Goal: Transaction & Acquisition: Register for event/course

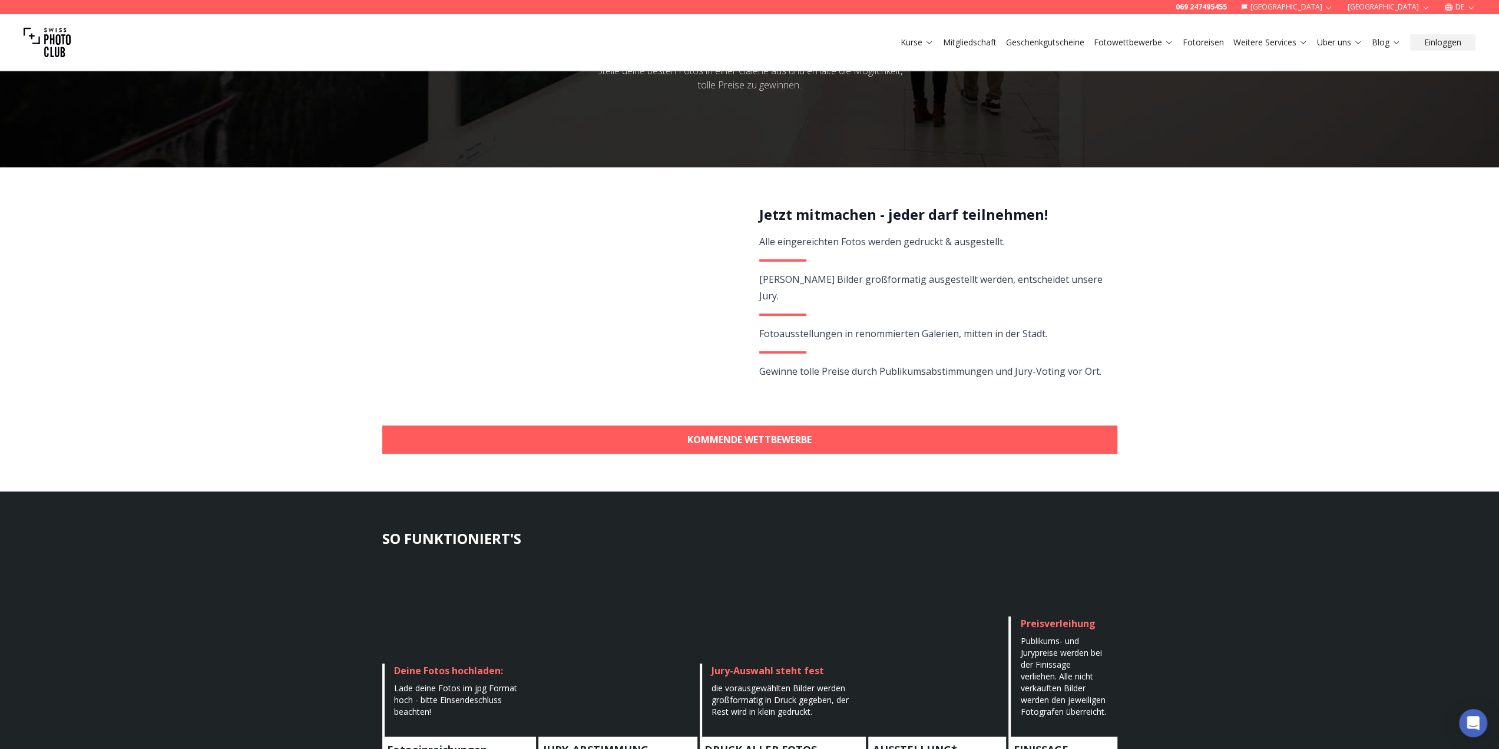
scroll to position [177, 0]
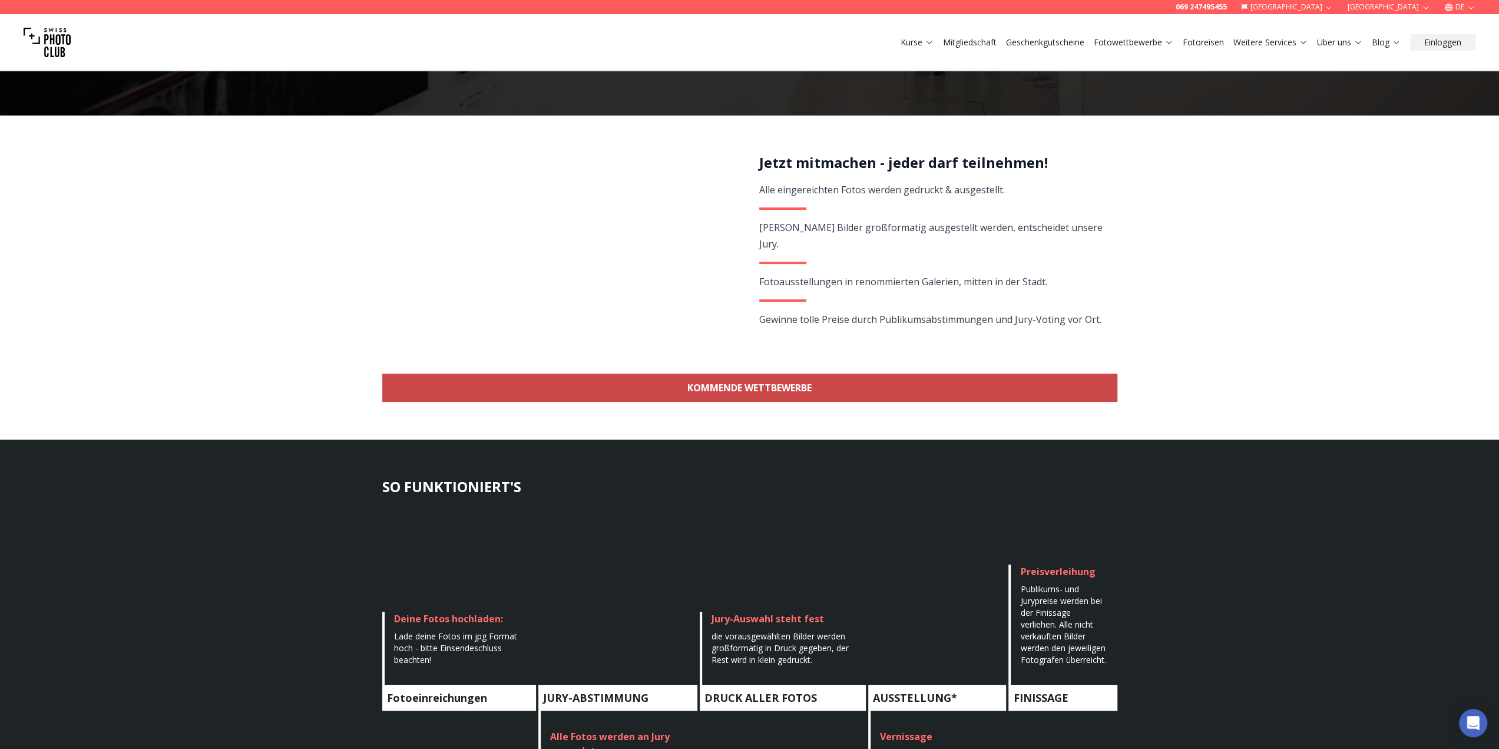
click at [770, 391] on link "KOMMENDE WETTBEWERBE" at bounding box center [749, 388] width 735 height 28
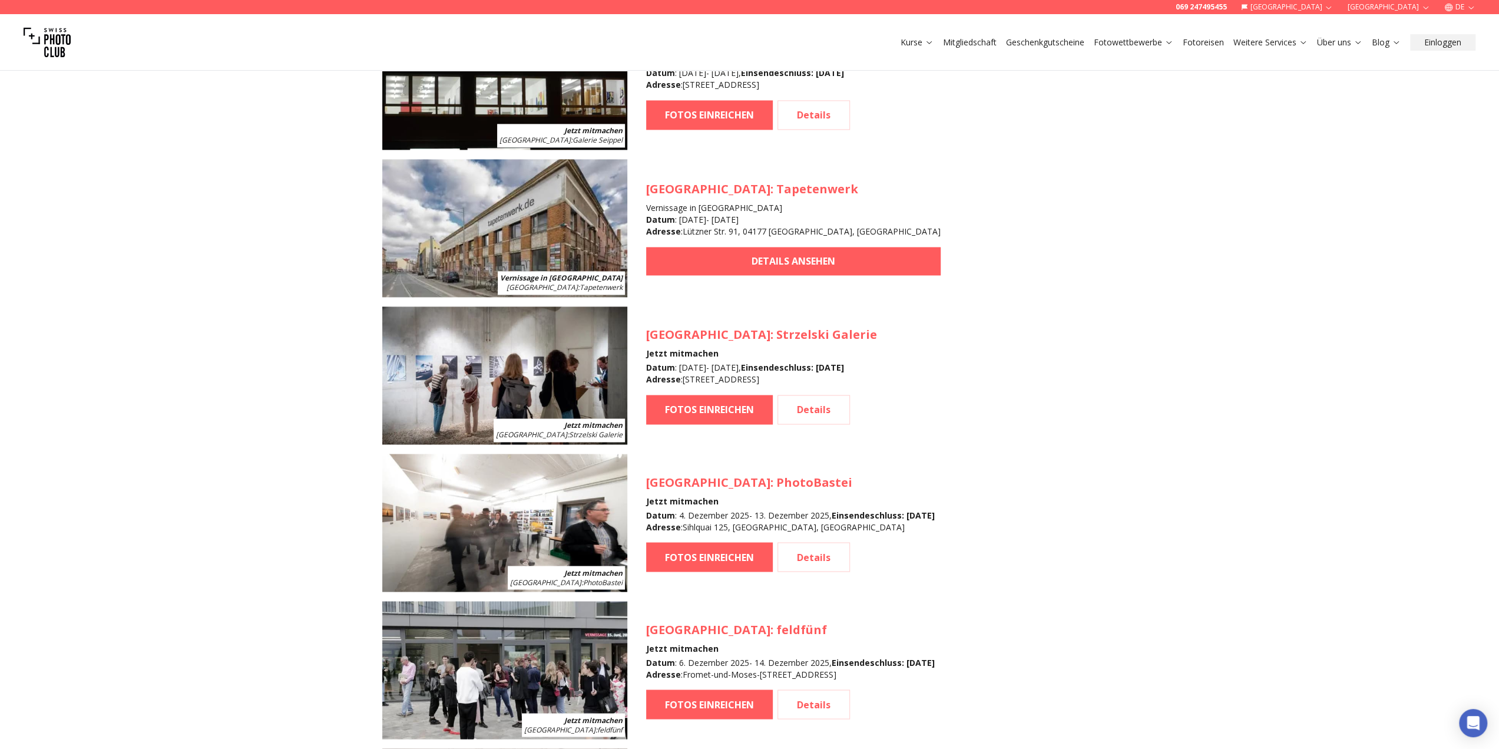
scroll to position [1816, 0]
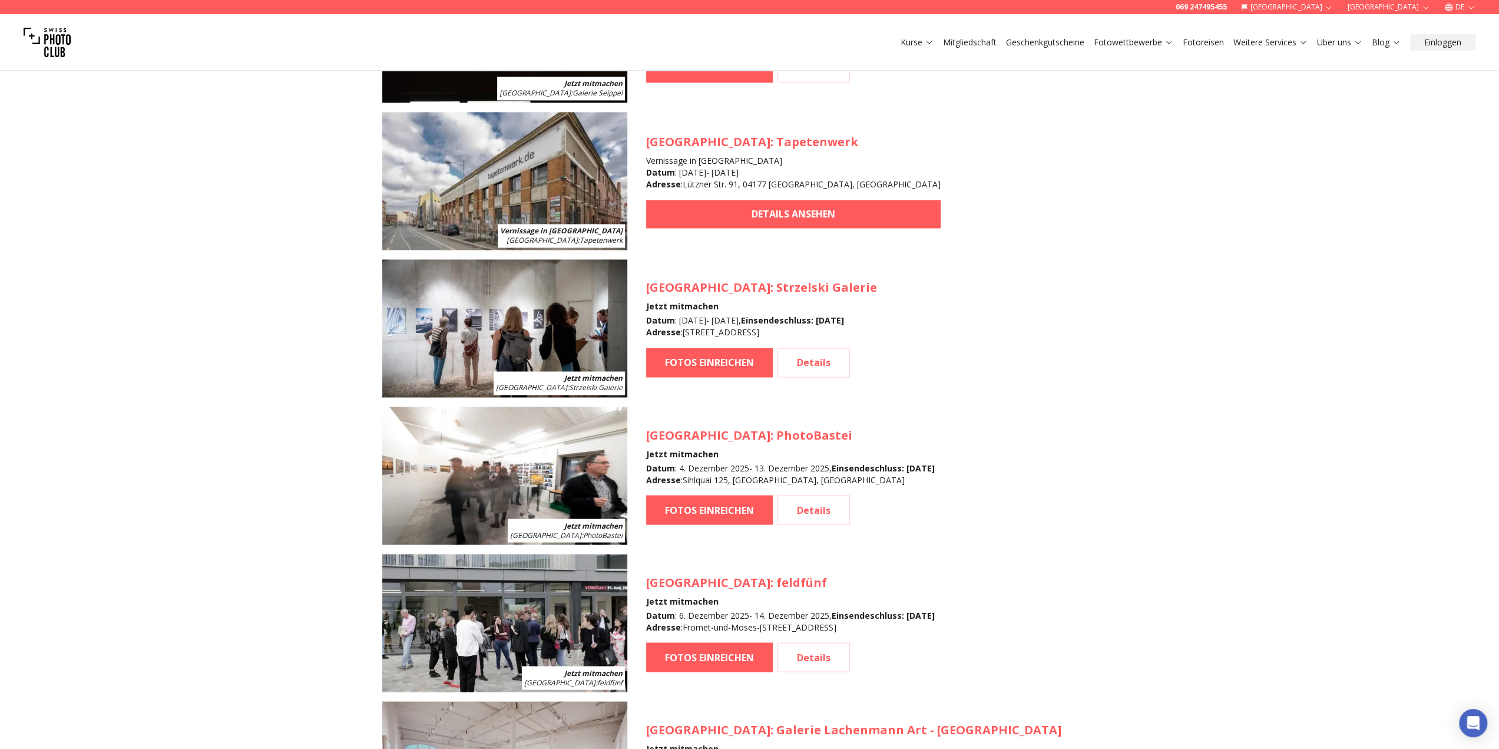
drag, startPoint x: 682, startPoint y: 333, endPoint x: 811, endPoint y: 332, distance: 129.0
click at [811, 332] on div "Datum : 21. November 2025 - 29. November 2025 , Einsendeschluss : 23. September…" at bounding box center [761, 327] width 231 height 24
drag, startPoint x: 646, startPoint y: 286, endPoint x: 828, endPoint y: 285, distance: 181.5
click at [828, 285] on h3 "Stuttgart : Strzelski Galerie" at bounding box center [761, 287] width 231 height 16
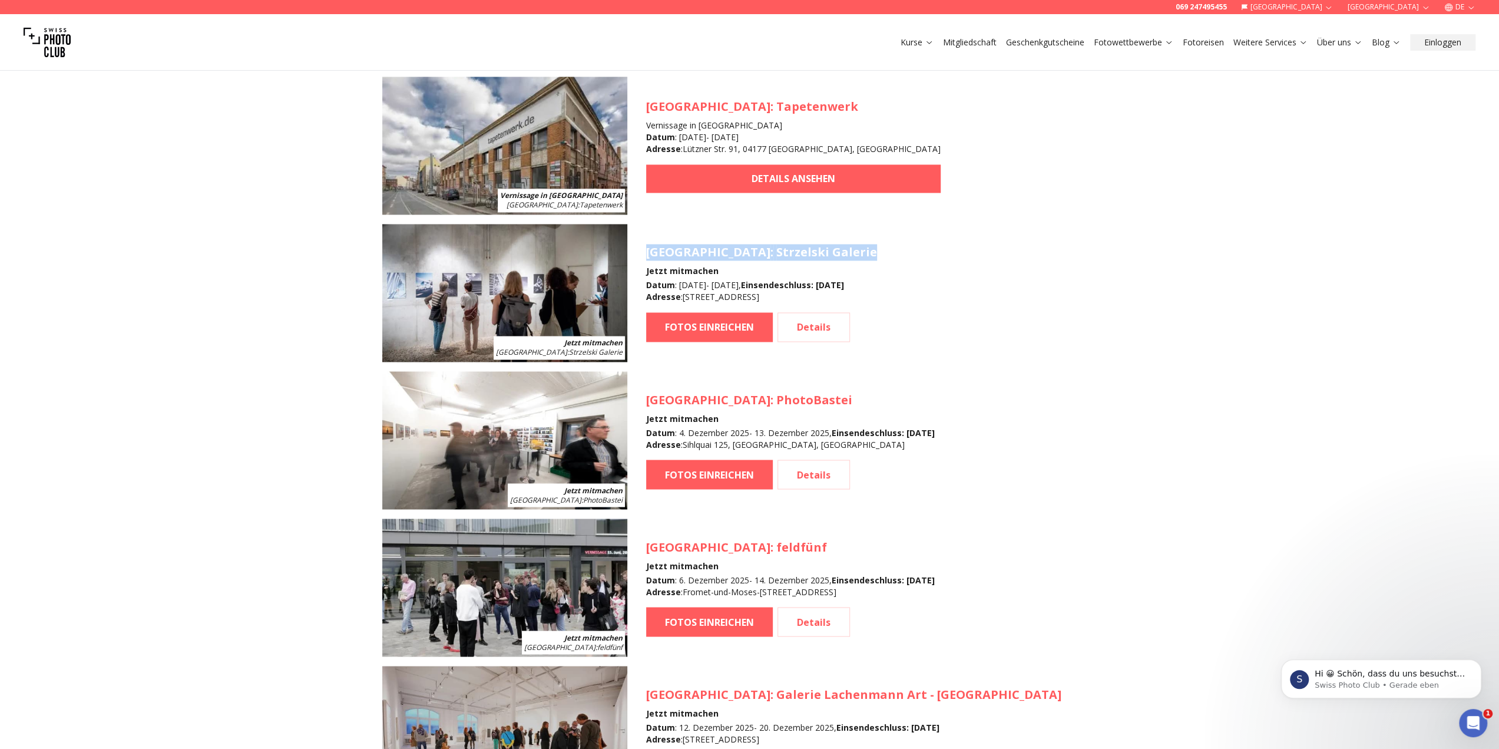
scroll to position [1934, 0]
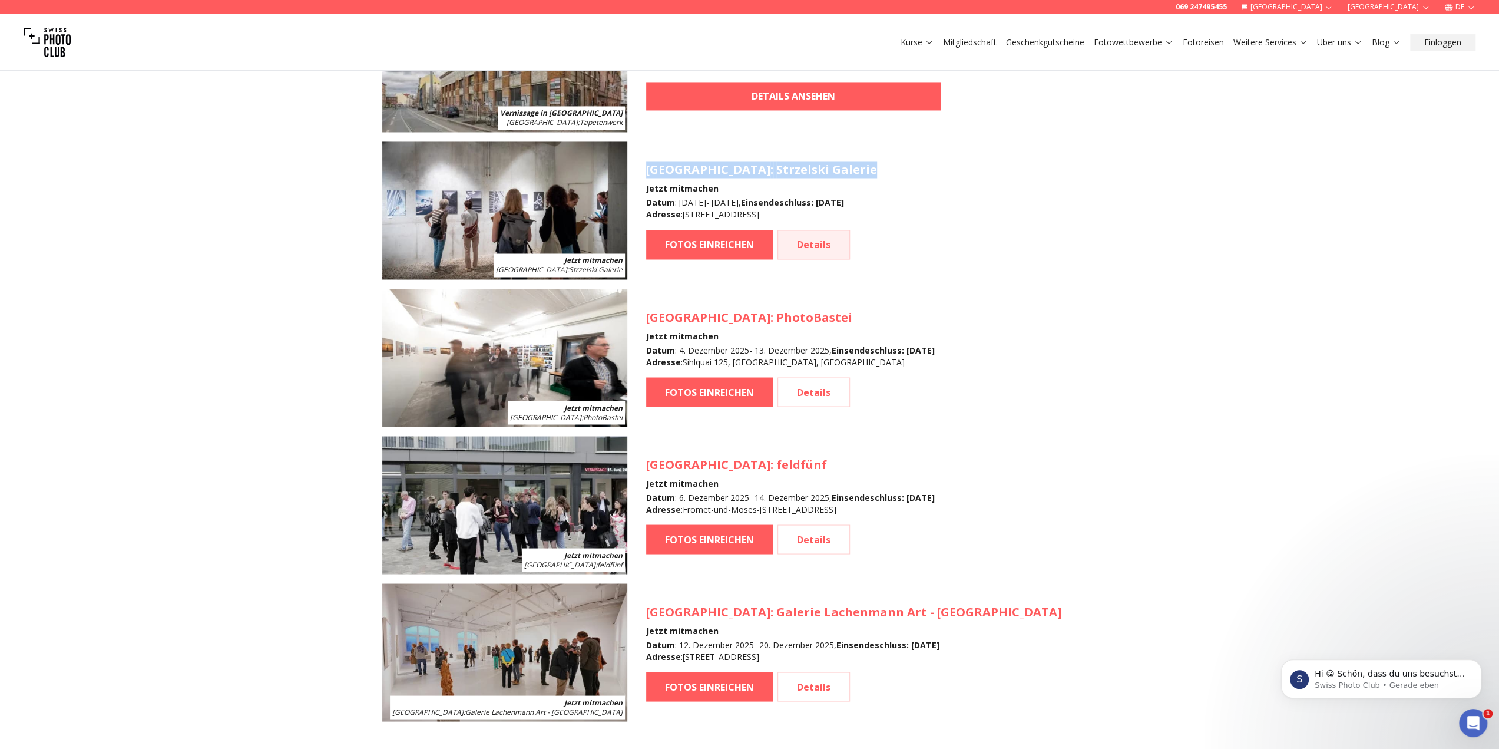
click at [828, 244] on link "Details" at bounding box center [814, 244] width 72 height 29
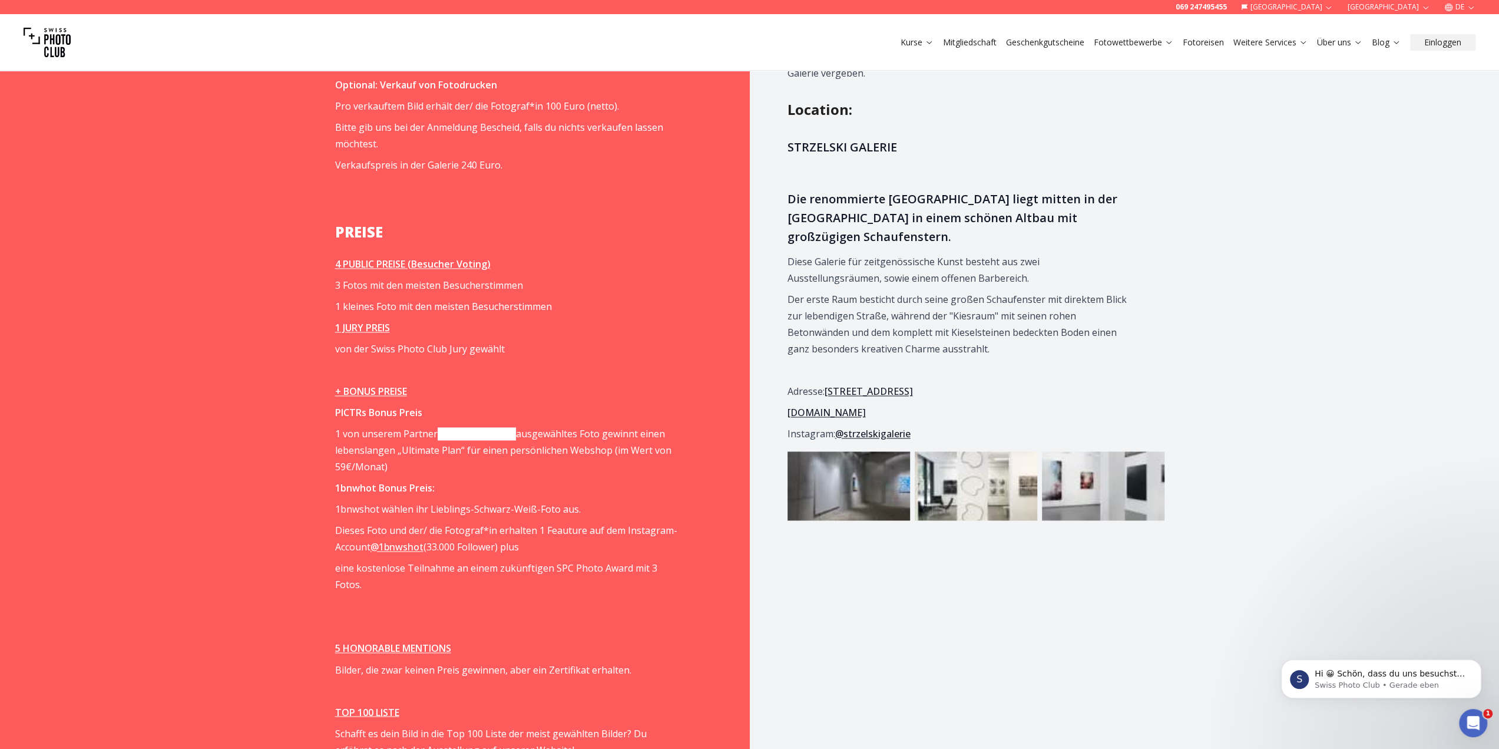
scroll to position [1591, 0]
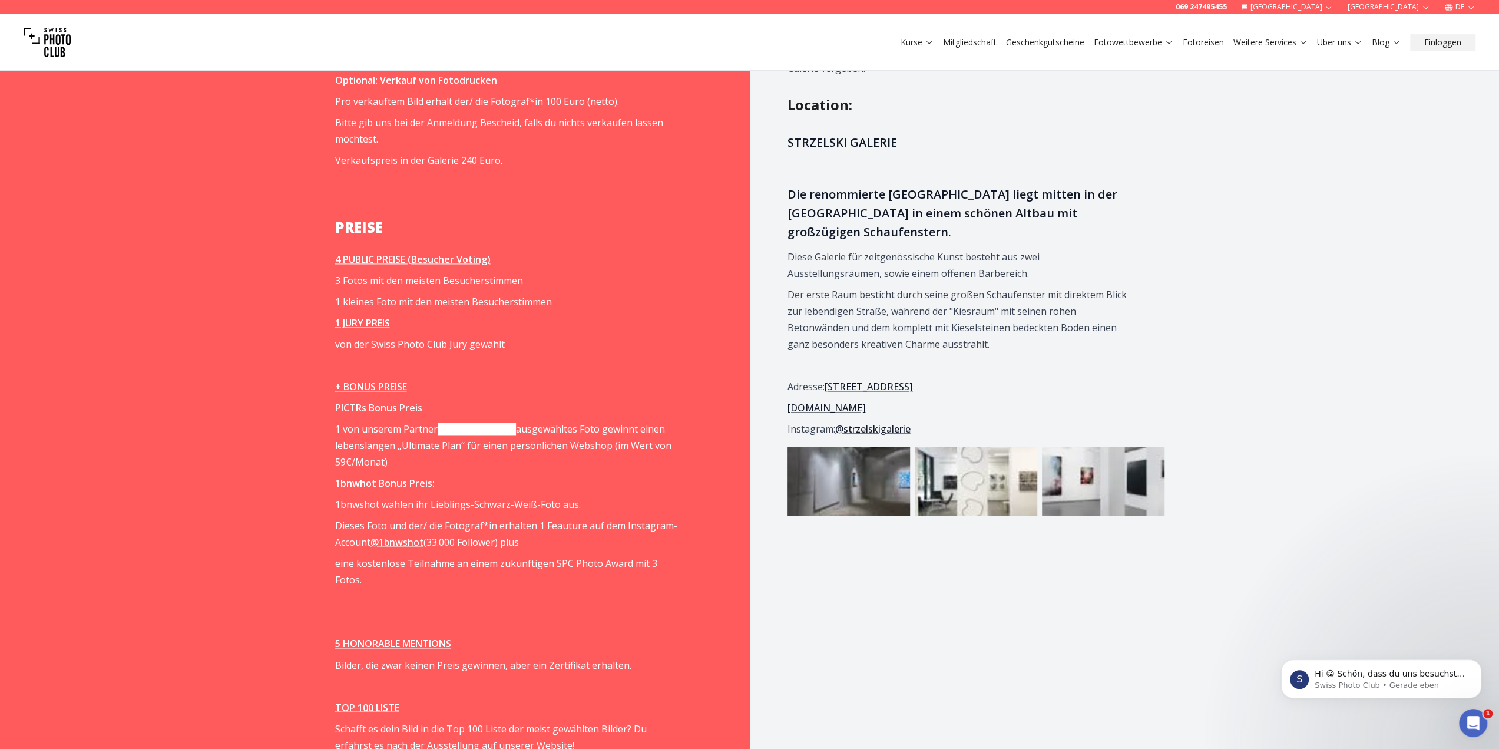
click at [942, 491] on img at bounding box center [976, 481] width 123 height 69
click at [1092, 500] on img at bounding box center [1103, 481] width 123 height 69
click at [460, 432] on link "PICTRS.com" at bounding box center [477, 428] width 78 height 13
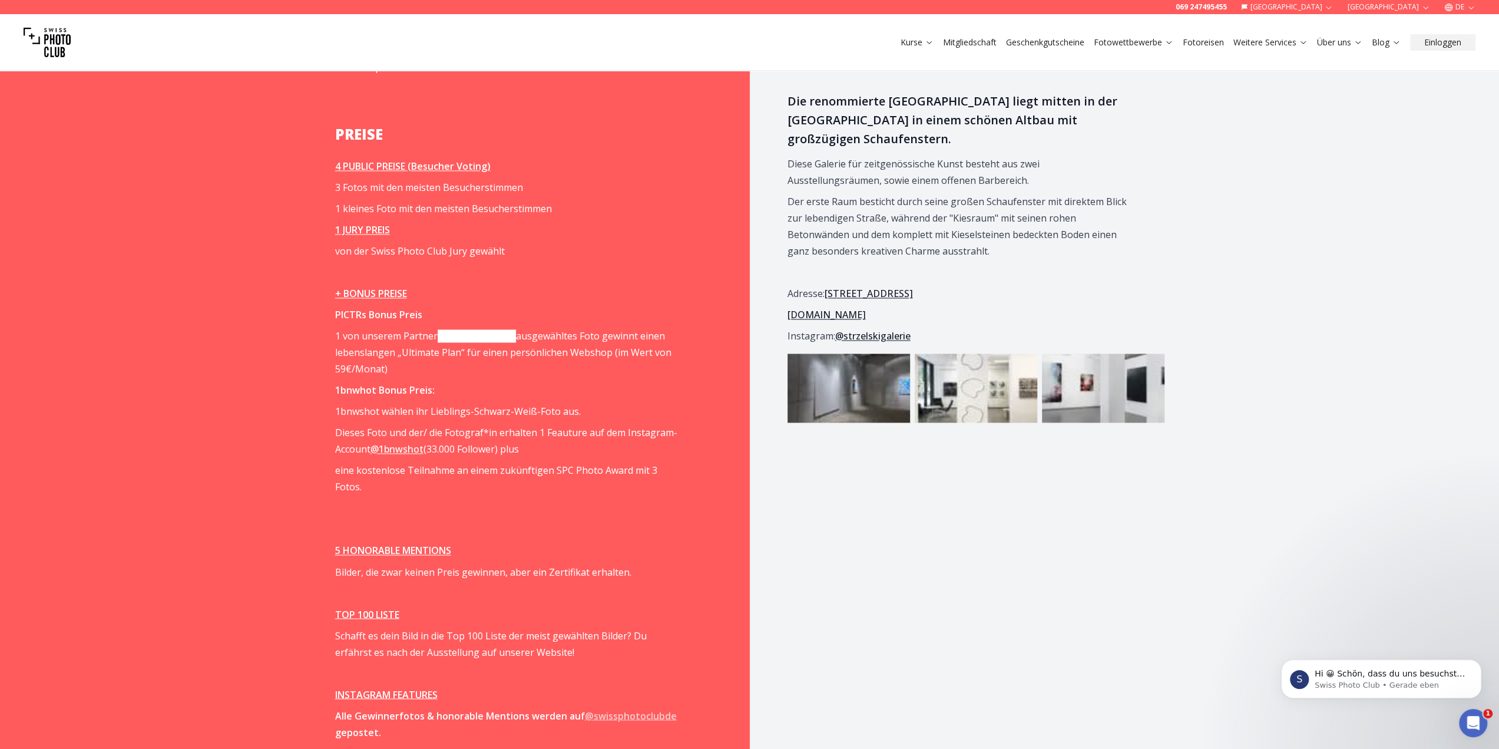
scroll to position [1709, 0]
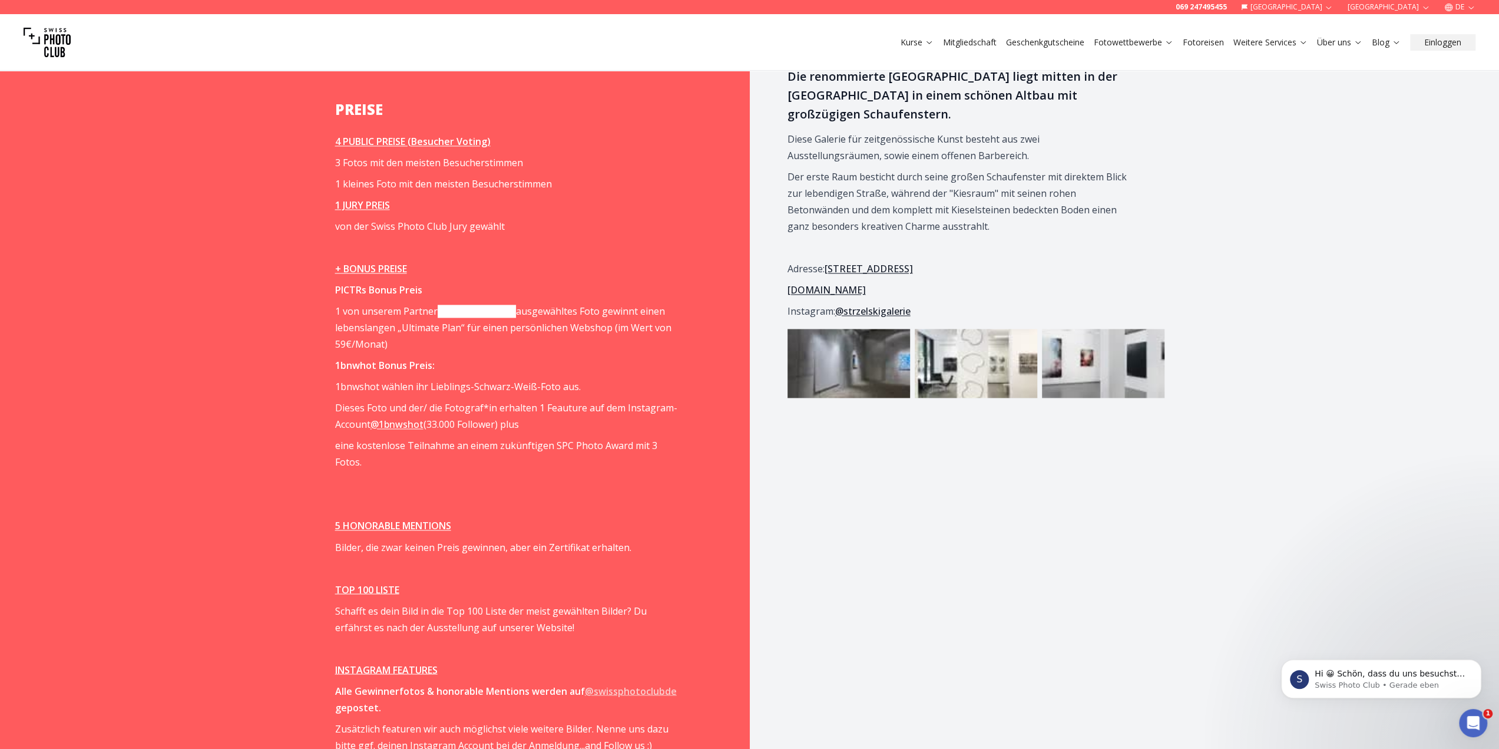
click at [471, 308] on link "PICTRS.com" at bounding box center [477, 311] width 78 height 13
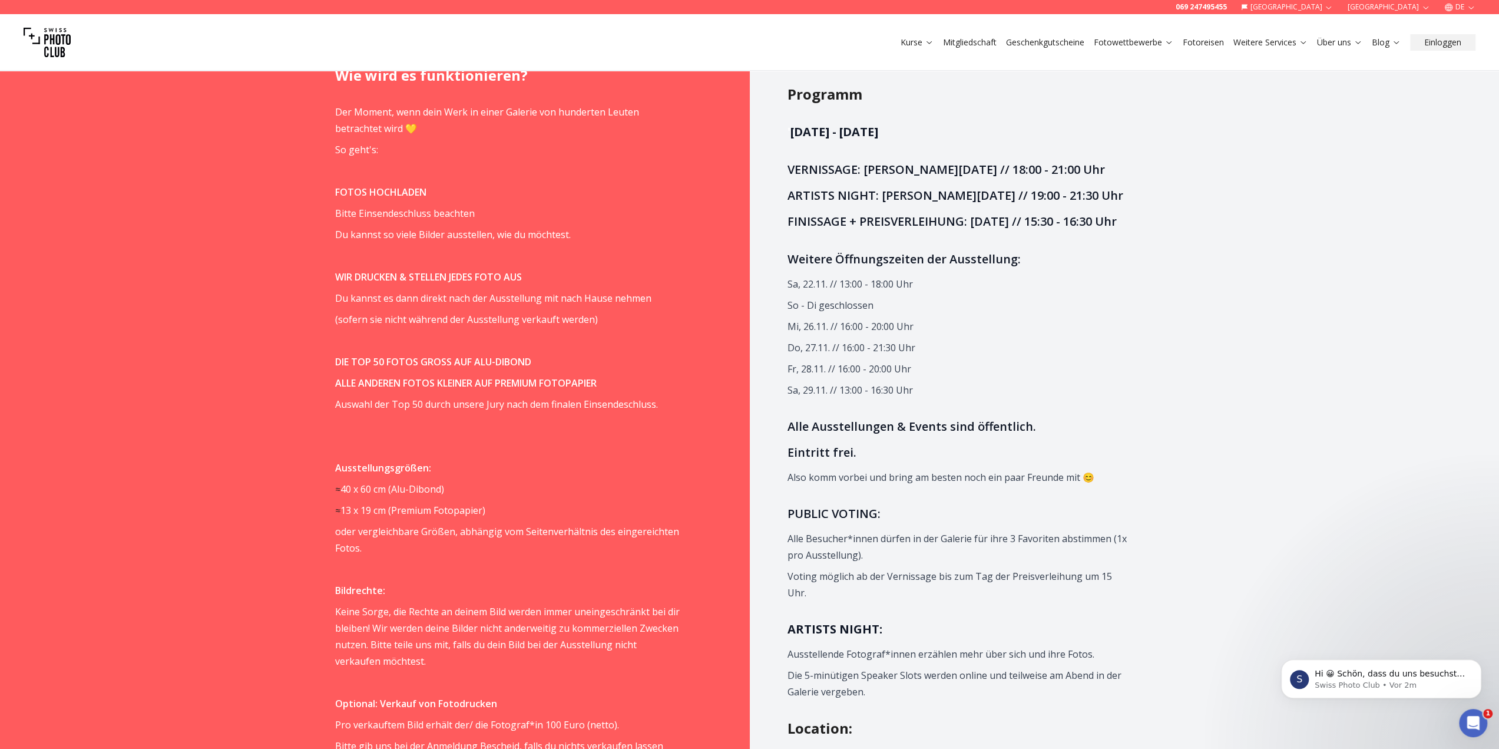
scroll to position [766, 0]
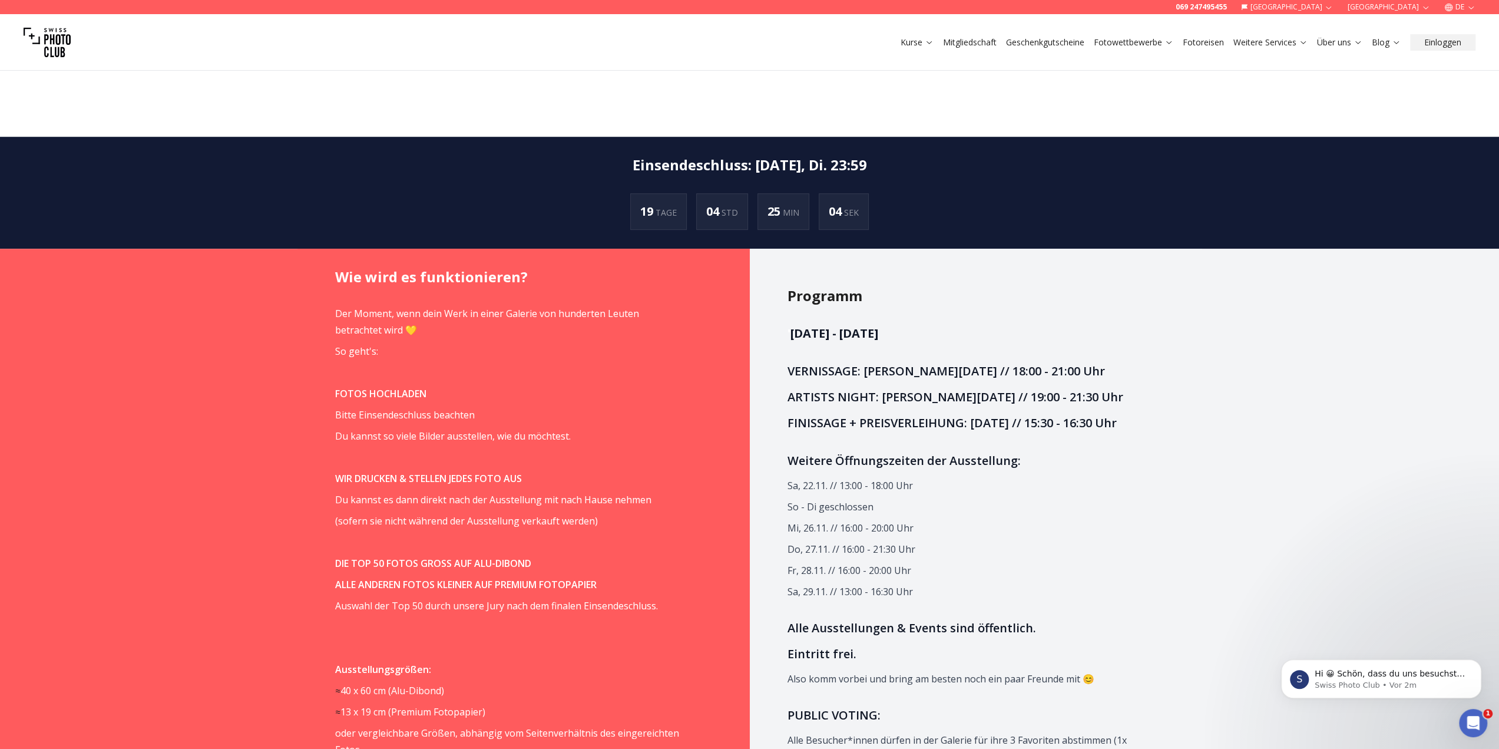
click at [975, 45] on link "Mitgliedschaft" at bounding box center [970, 43] width 54 height 12
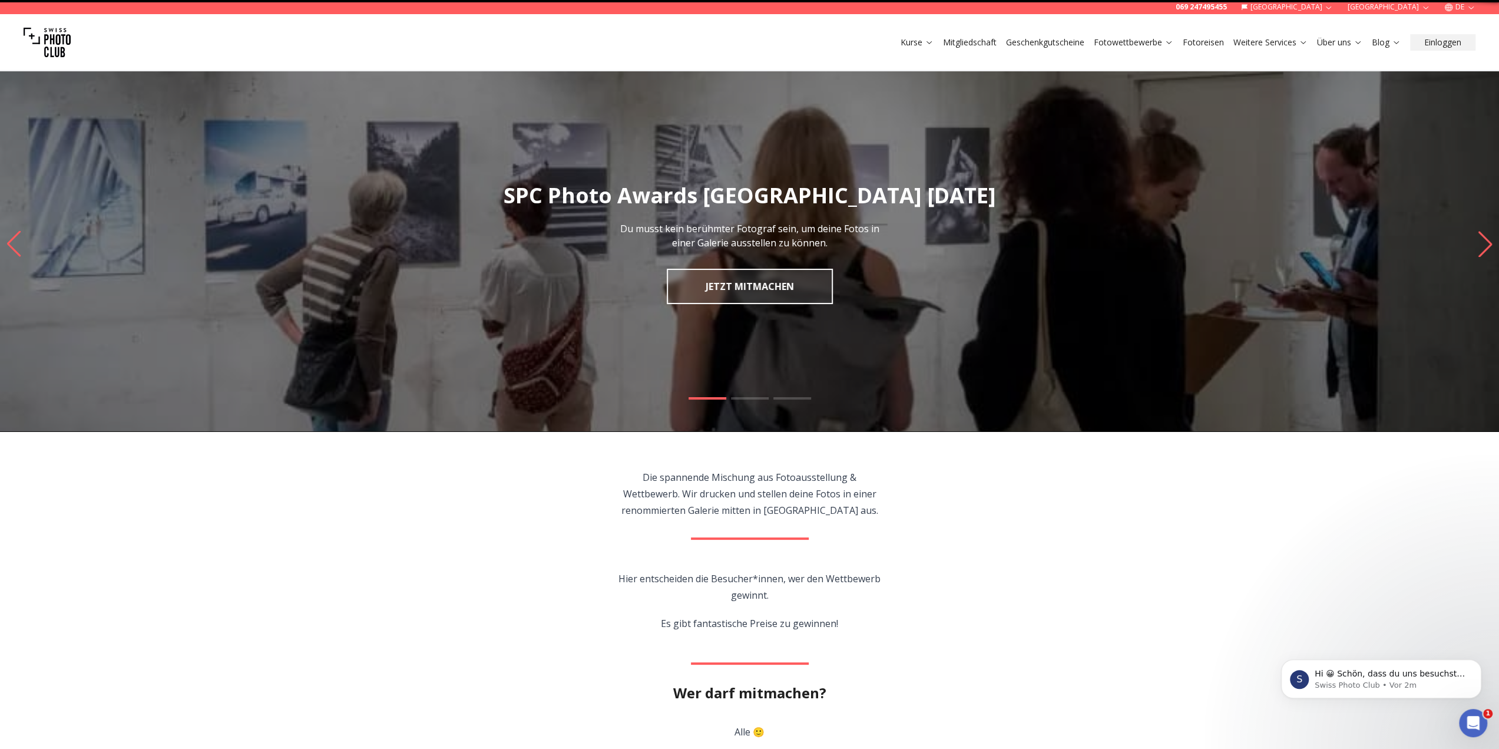
scroll to position [1, 0]
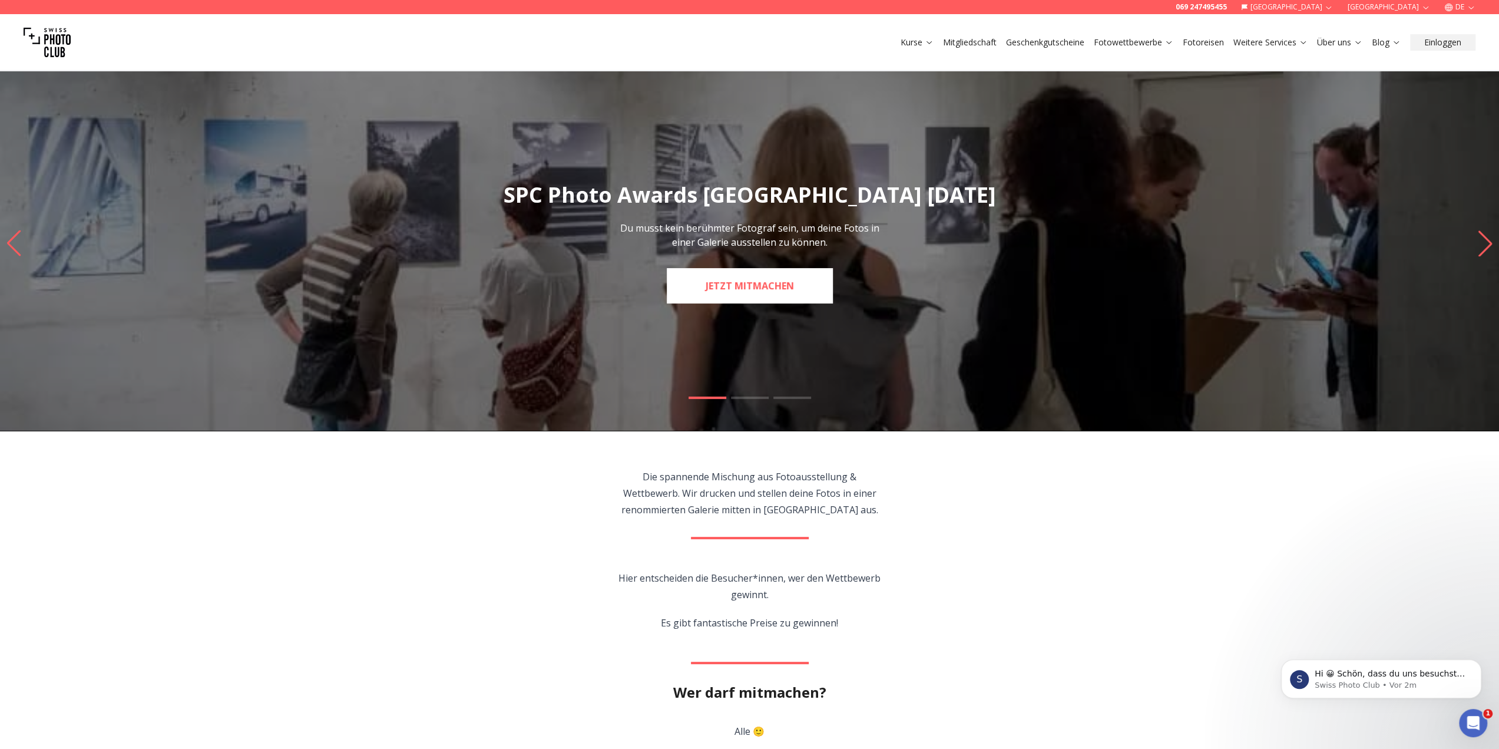
click at [764, 294] on link "JETZT MITMACHEN" at bounding box center [750, 285] width 166 height 35
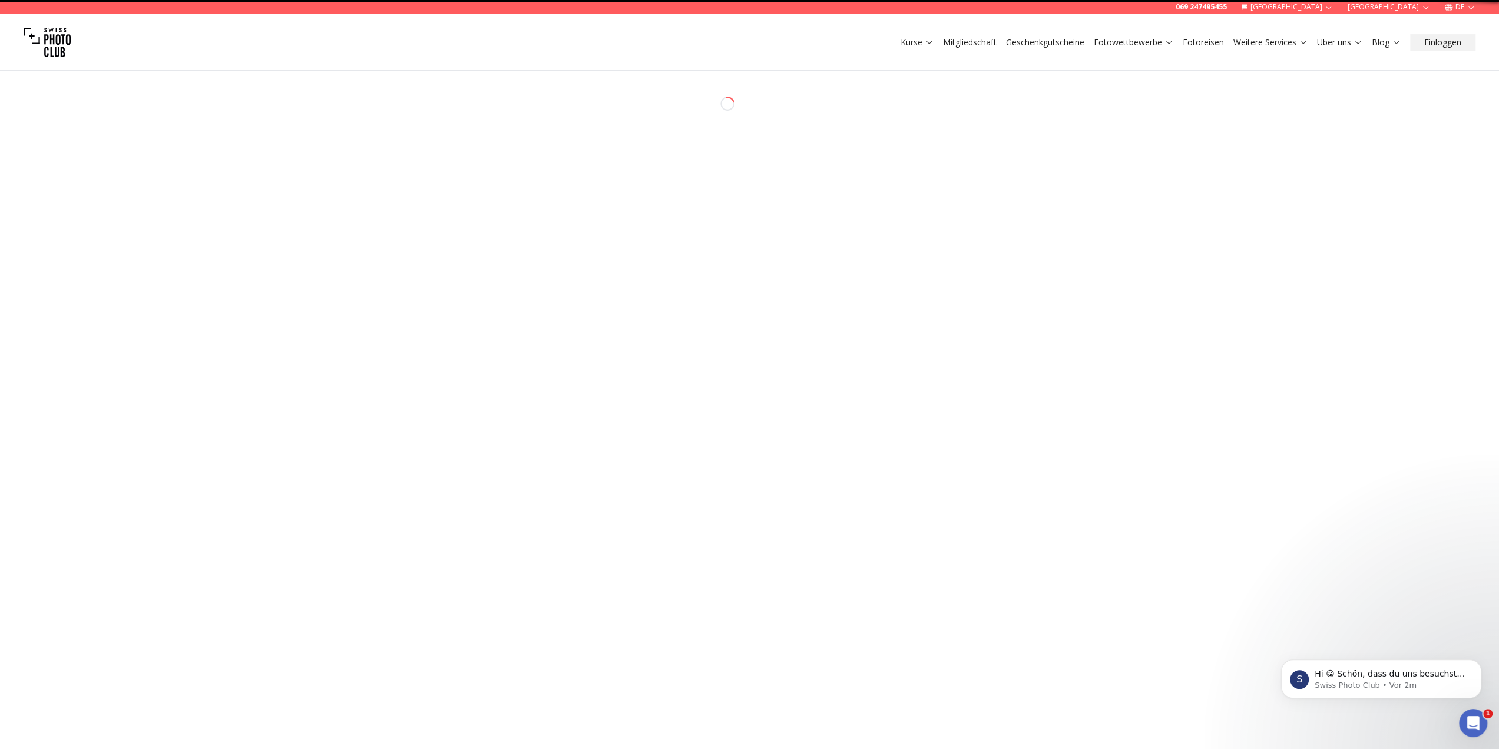
select select "*******"
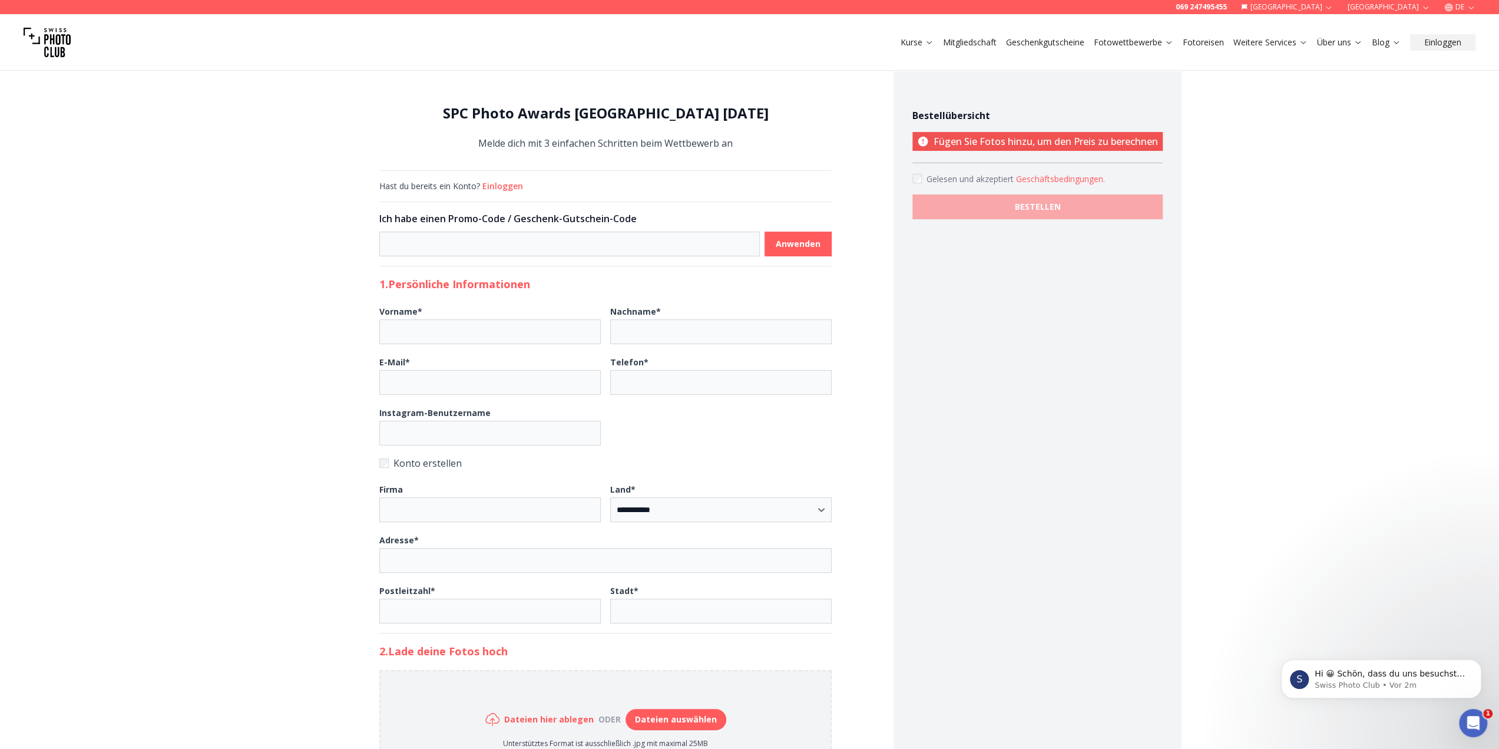
drag, startPoint x: 753, startPoint y: 252, endPoint x: 346, endPoint y: 163, distance: 416.7
click at [346, 163] on div "**********" at bounding box center [606, 532] width 528 height 950
drag, startPoint x: 444, startPoint y: 114, endPoint x: 653, endPoint y: 111, distance: 208.6
click at [653, 111] on h1 "SPC Photo Awards [GEOGRAPHIC_DATA] [DATE]" at bounding box center [605, 113] width 452 height 19
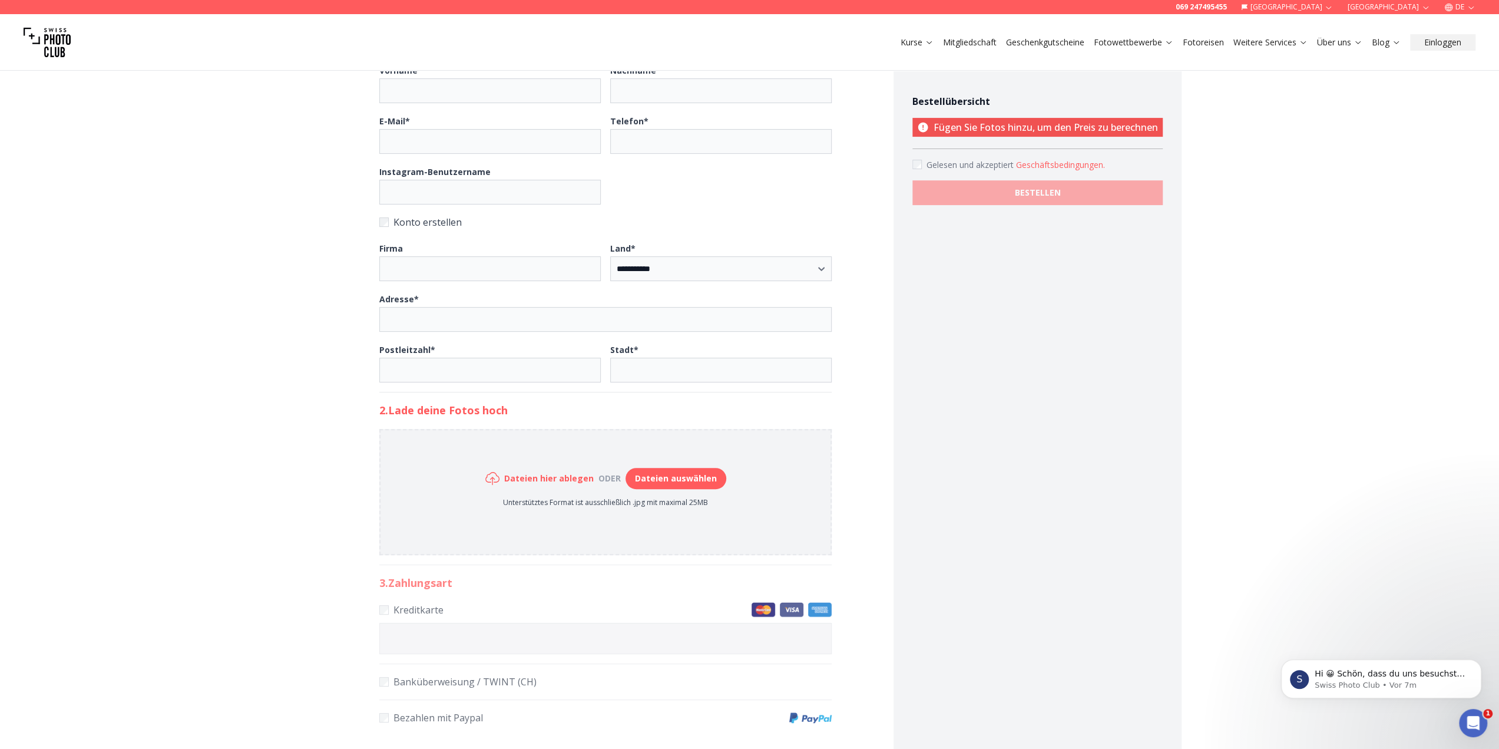
scroll to position [295, 0]
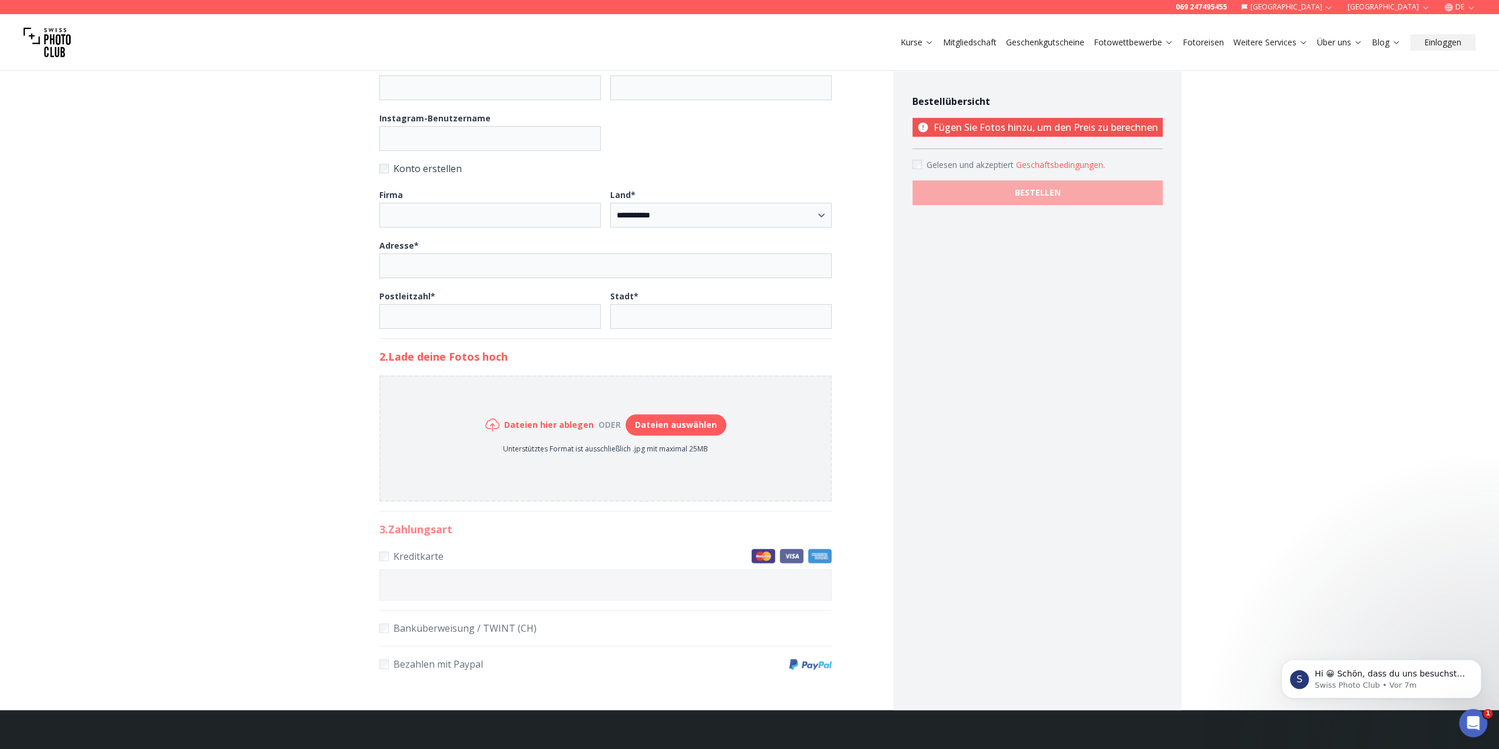
click at [656, 424] on button "Dateien auswählen" at bounding box center [676, 424] width 101 height 21
type input "**********"
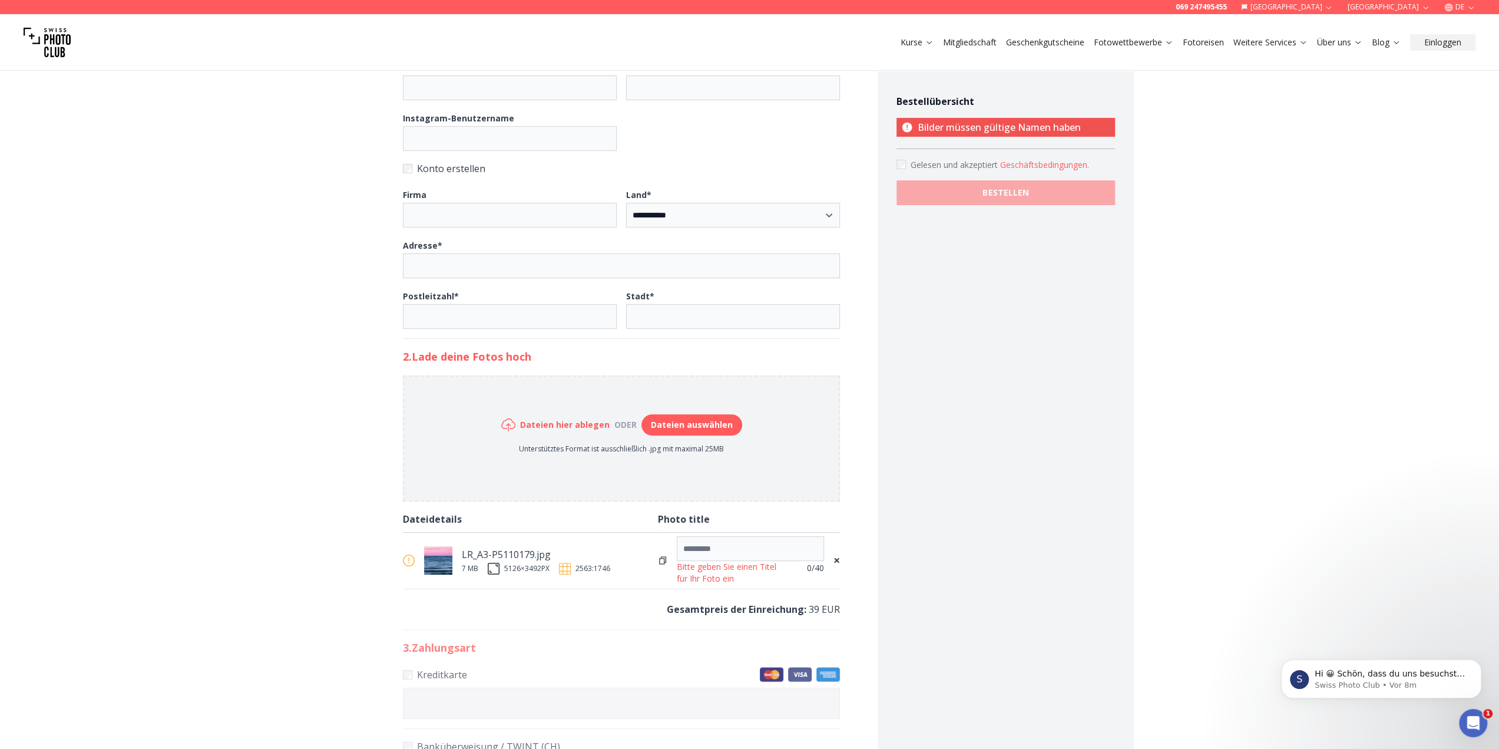
click at [530, 564] on div "5126 × 3492 PX" at bounding box center [526, 568] width 45 height 9
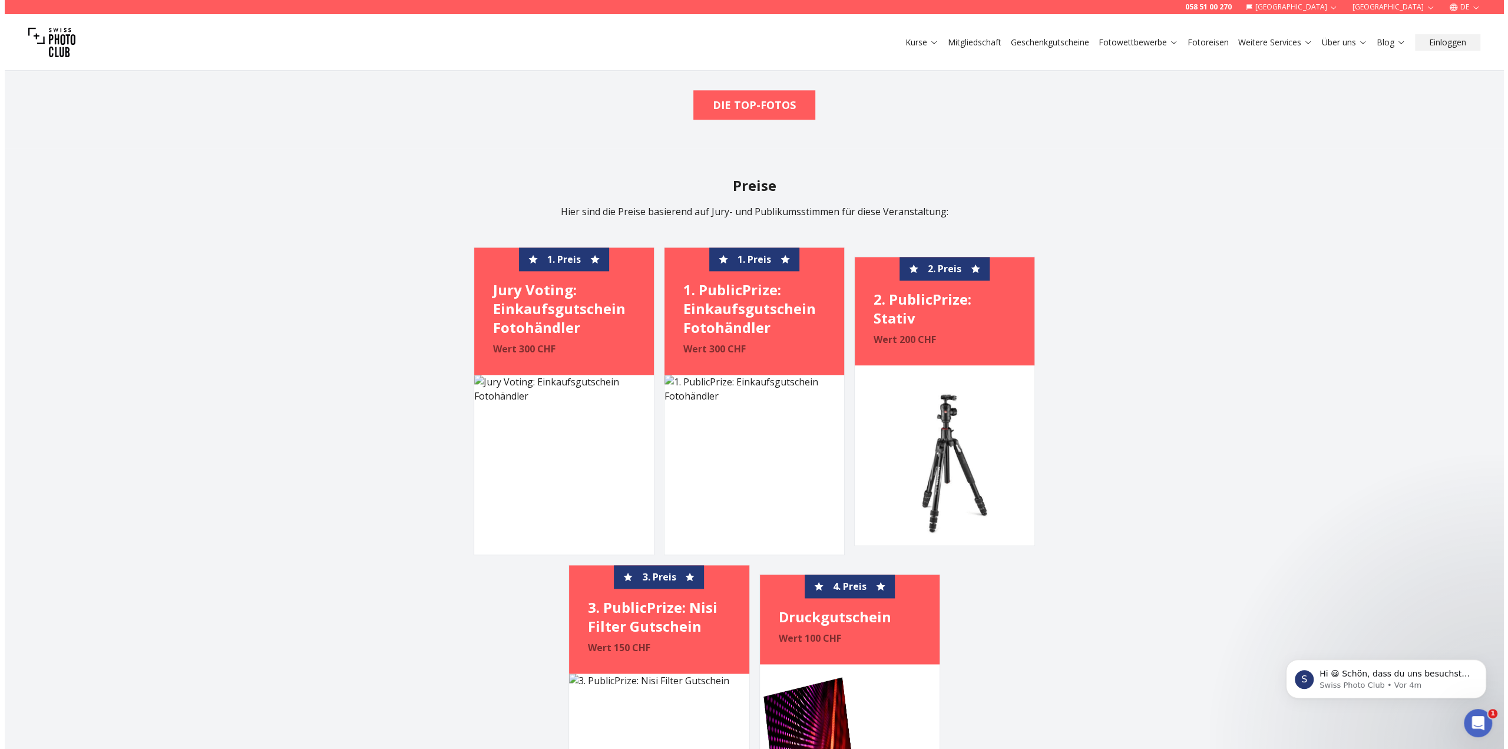
scroll to position [1178, 0]
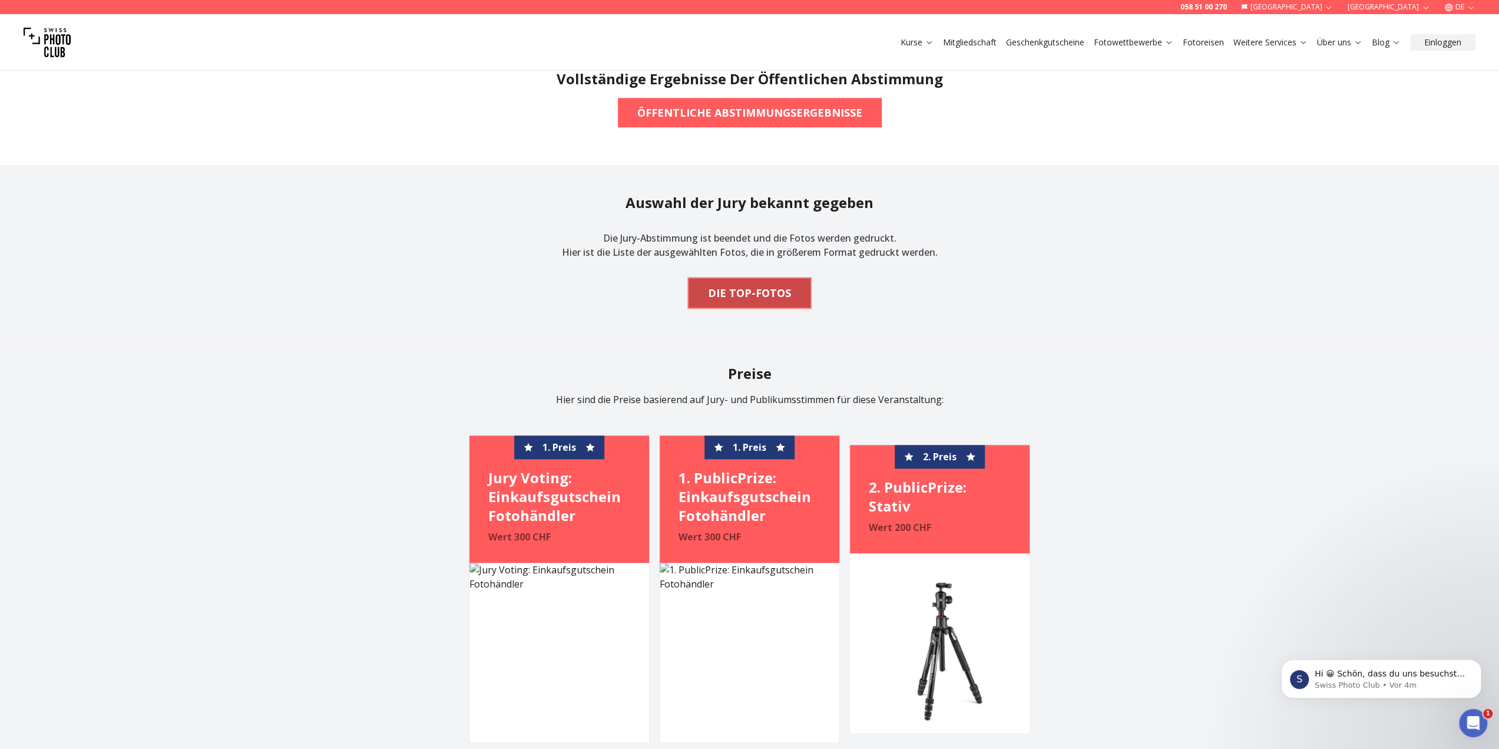
click at [758, 298] on b "DIE TOP-FOTOS" at bounding box center [749, 293] width 83 height 16
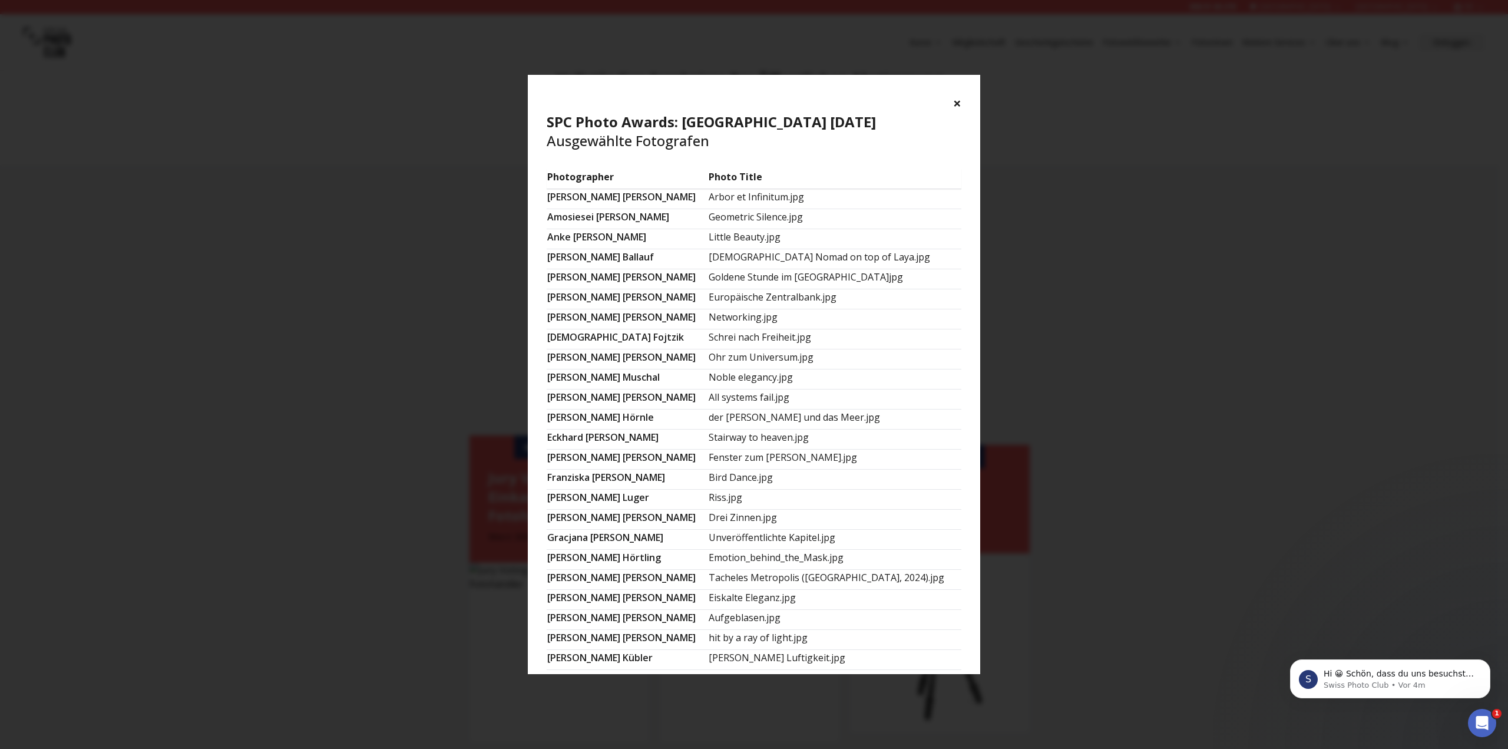
click at [597, 195] on td "[PERSON_NAME]" at bounding box center [627, 199] width 161 height 20
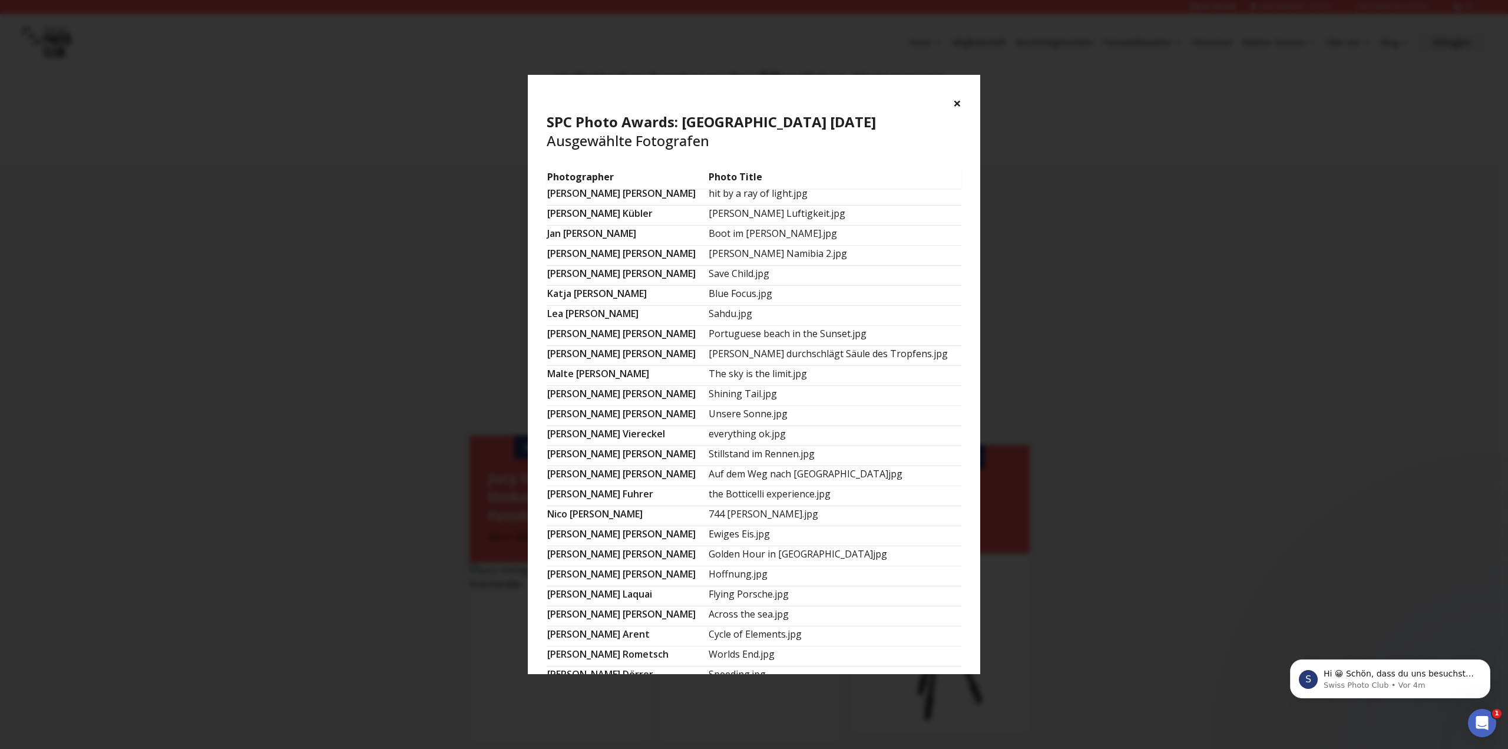
scroll to position [471, 0]
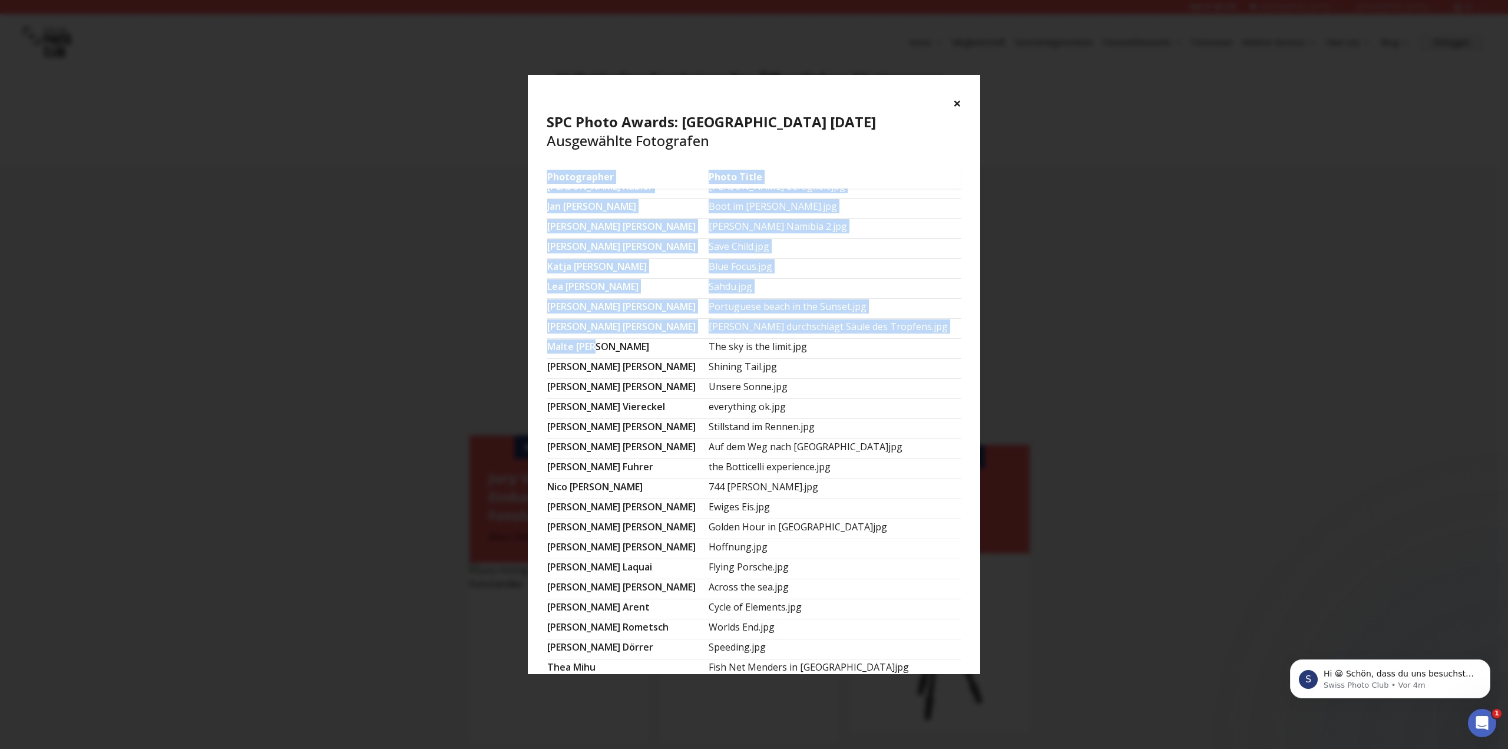
drag, startPoint x: 546, startPoint y: 339, endPoint x: 692, endPoint y: 342, distance: 145.6
click at [693, 342] on section "Photographer Photo Title [PERSON_NAME] Arbor et Infinitum.jpg Amosiesei [PERSON…" at bounding box center [754, 421] width 452 height 505
click at [687, 344] on td "[PERSON_NAME]" at bounding box center [627, 349] width 161 height 20
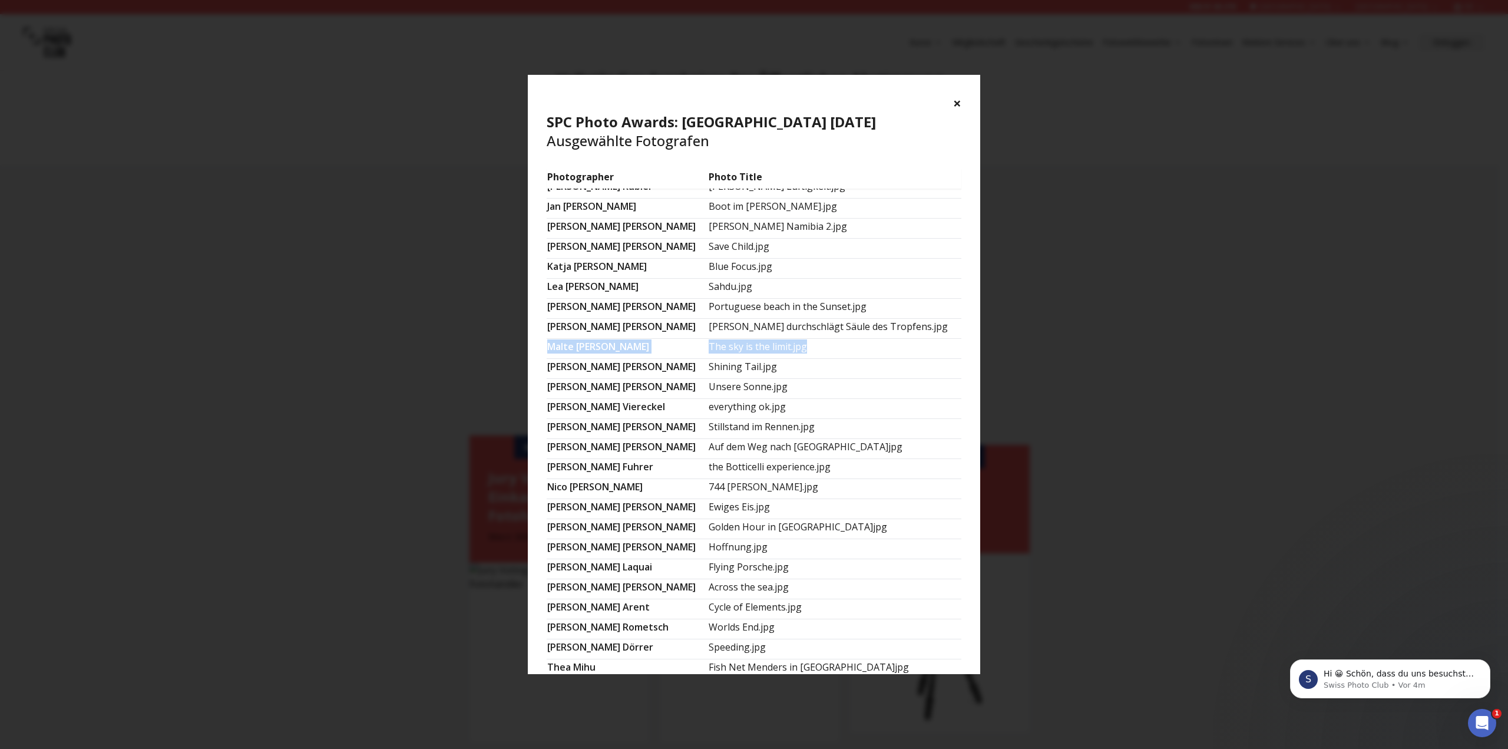
drag, startPoint x: 550, startPoint y: 339, endPoint x: 820, endPoint y: 344, distance: 269.9
click at [820, 344] on tr "Malte Hugo The sky is the limit.jpg" at bounding box center [754, 349] width 415 height 20
click at [957, 101] on button "×" at bounding box center [957, 103] width 8 height 19
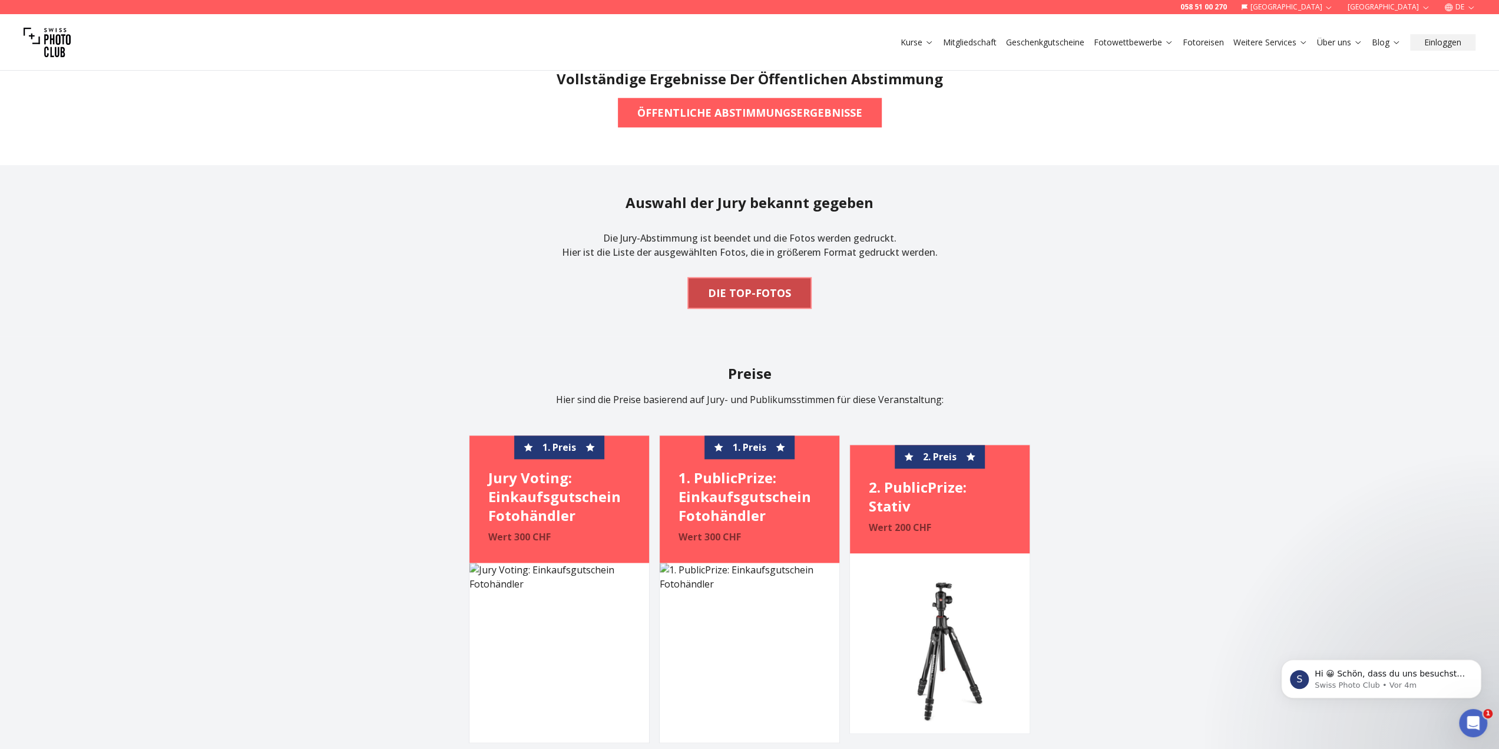
click at [781, 295] on b "DIE TOP-FOTOS" at bounding box center [749, 293] width 83 height 16
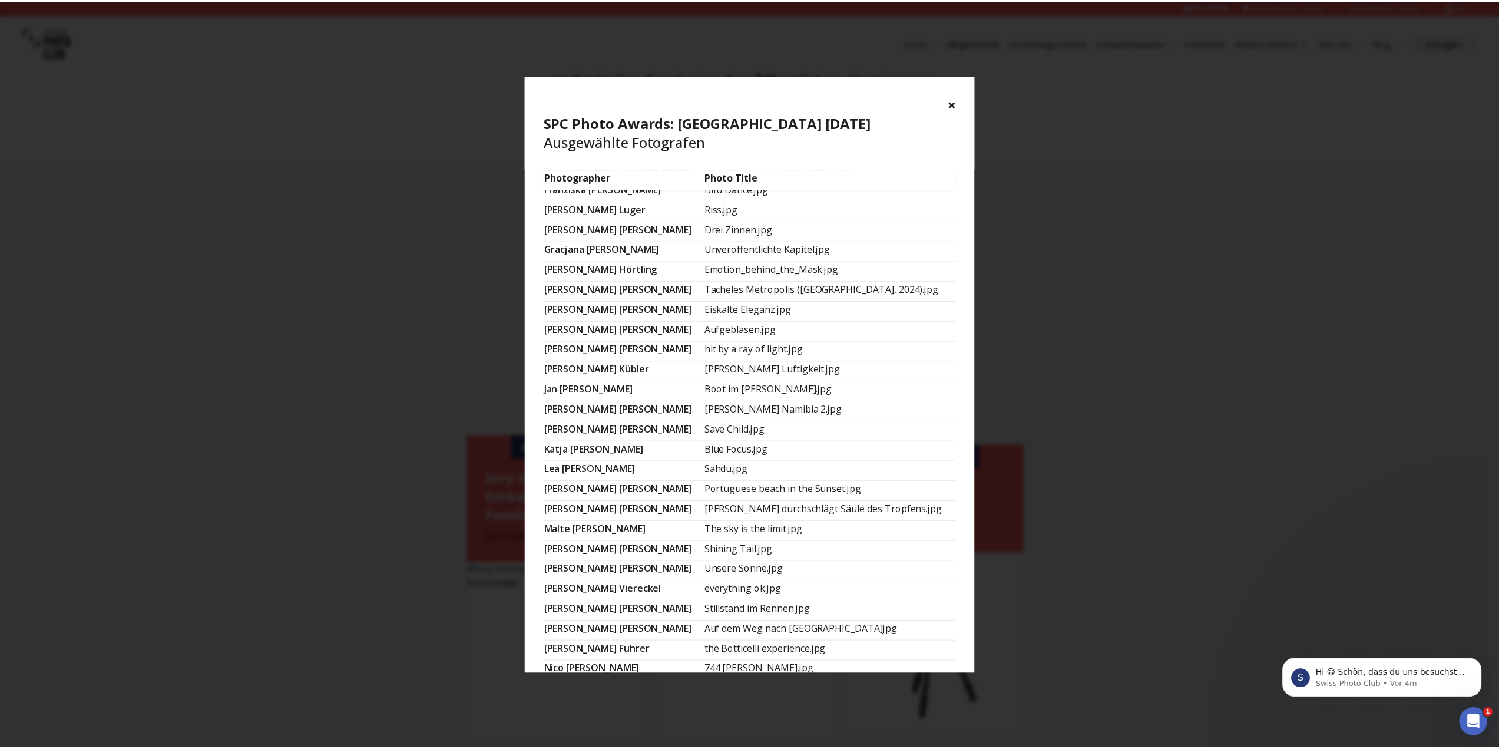
scroll to position [295, 0]
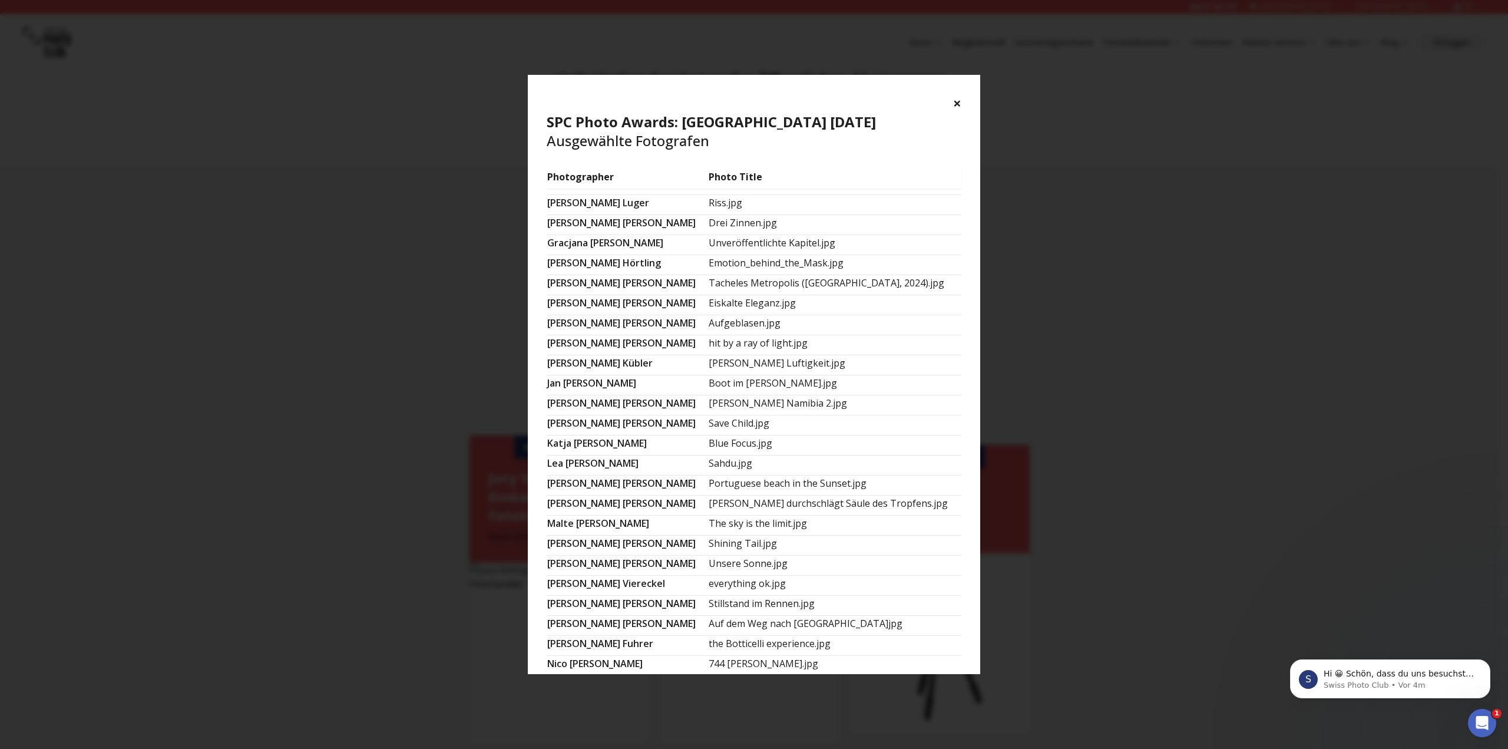
click at [958, 104] on button "×" at bounding box center [957, 103] width 8 height 19
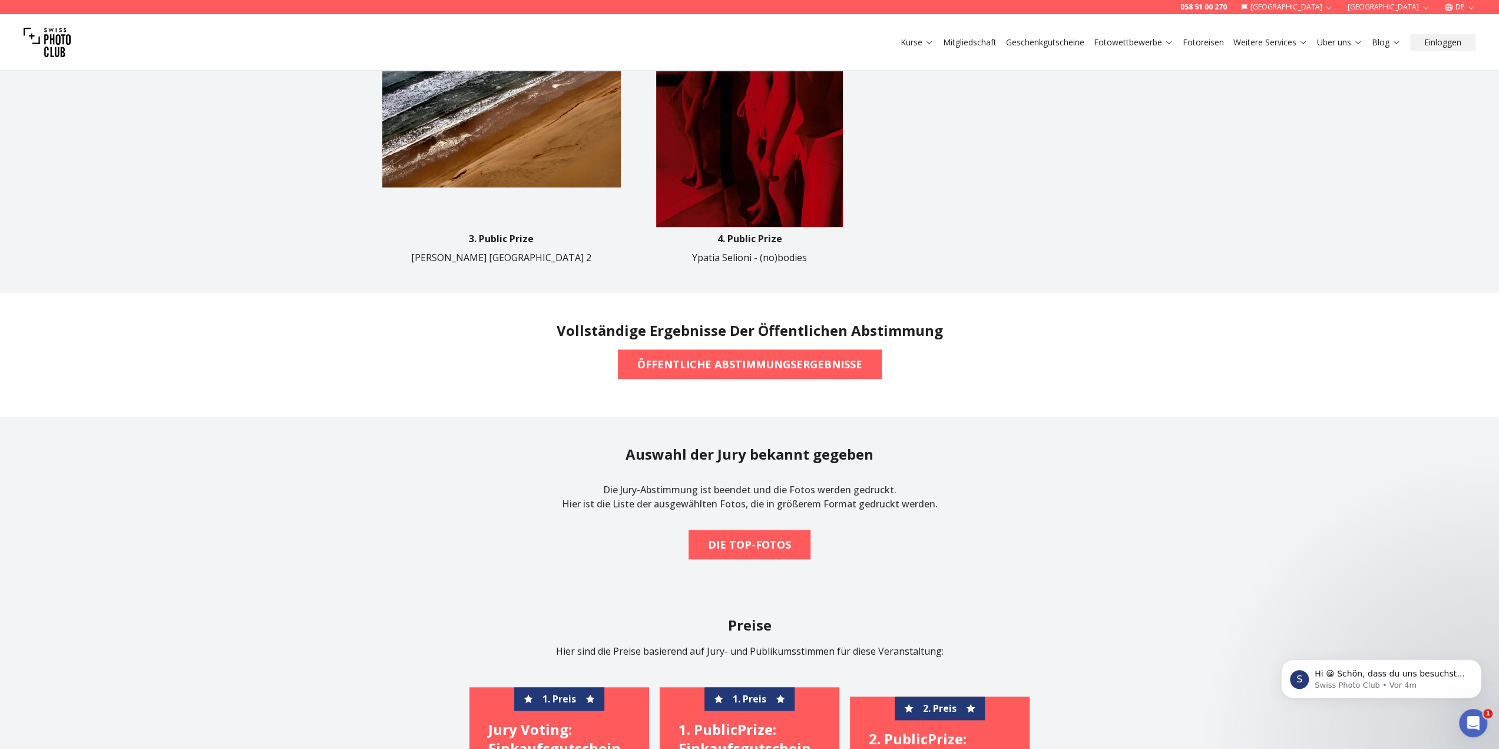
scroll to position [884, 0]
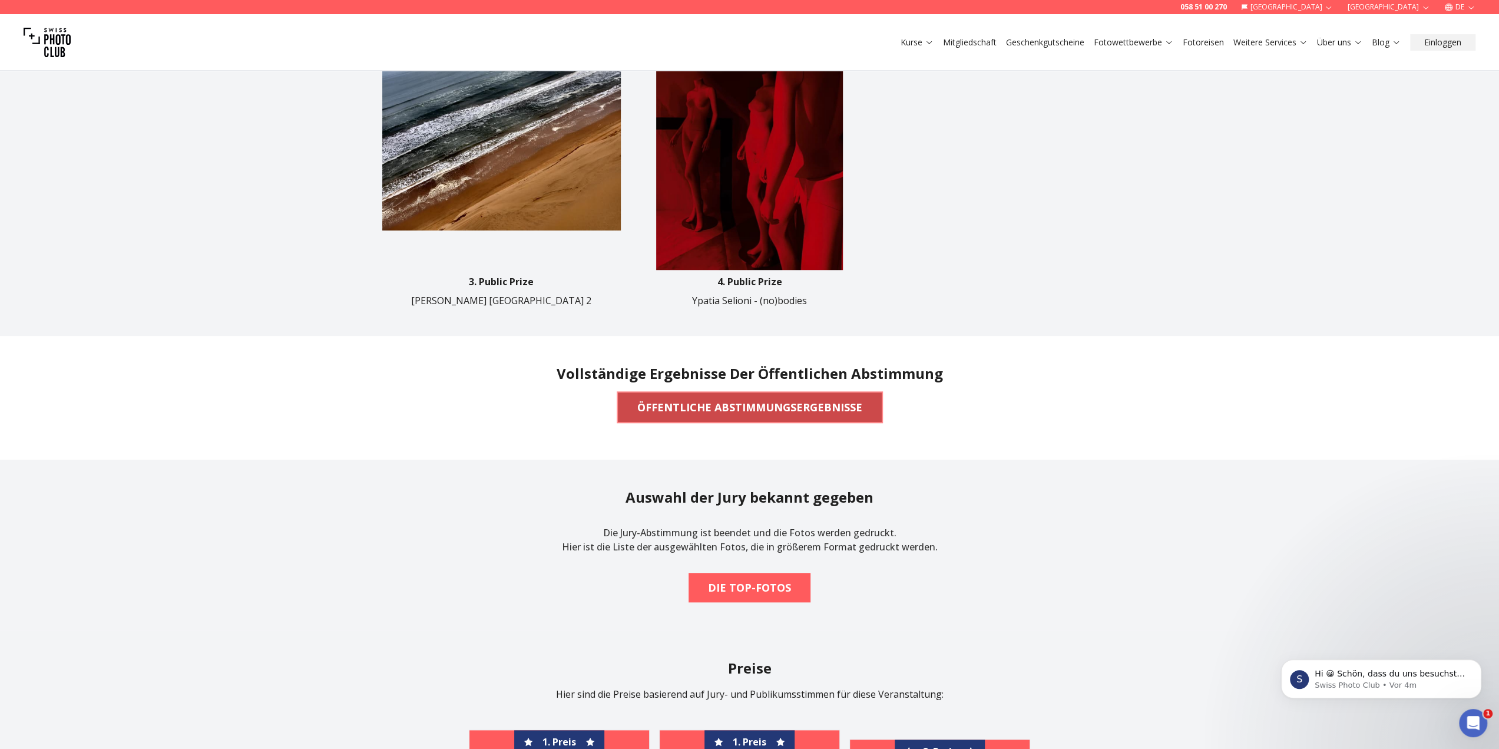
click at [787, 411] on b "ÖFFENTLICHE ABSTIMMUNGSERGEBNISSE" at bounding box center [750, 407] width 225 height 16
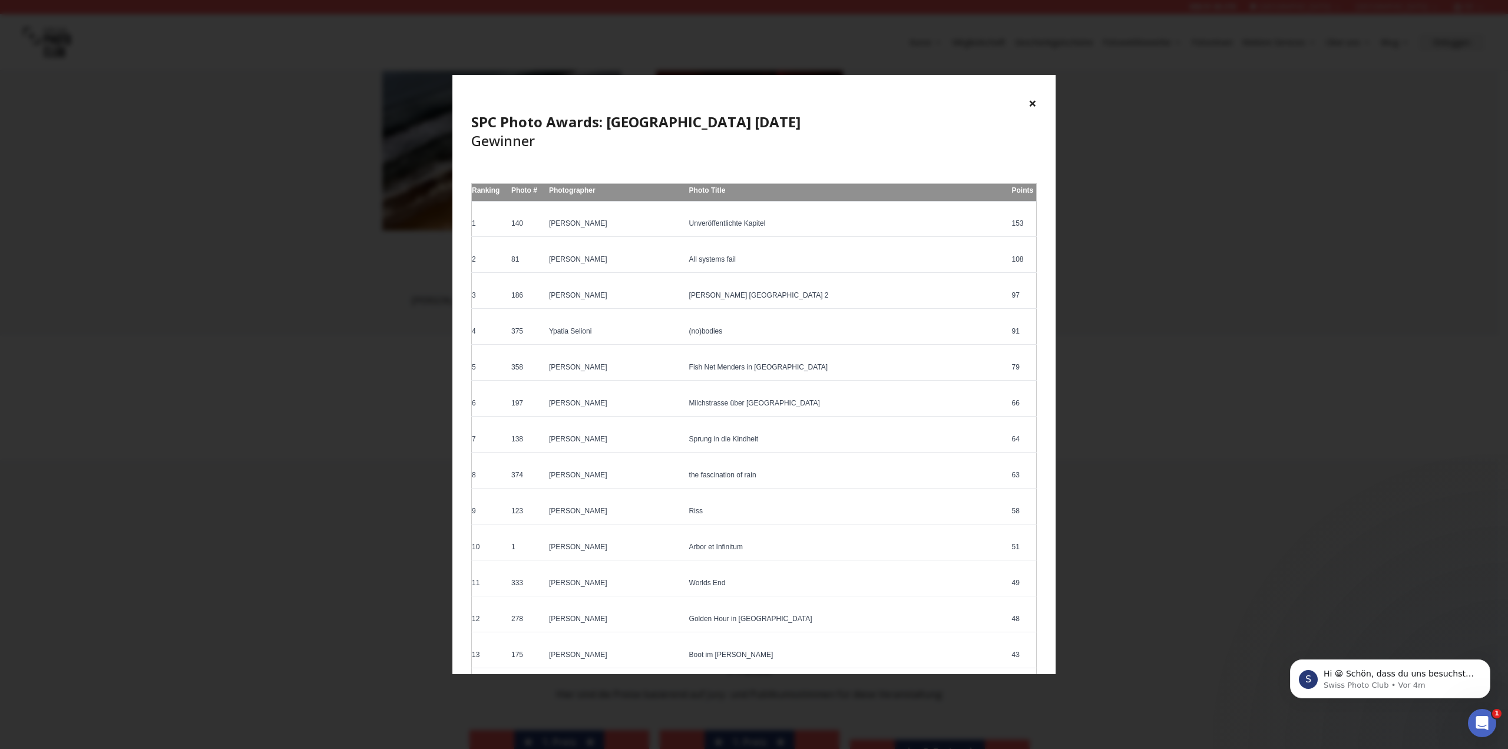
click at [1033, 102] on button "×" at bounding box center [1033, 103] width 8 height 19
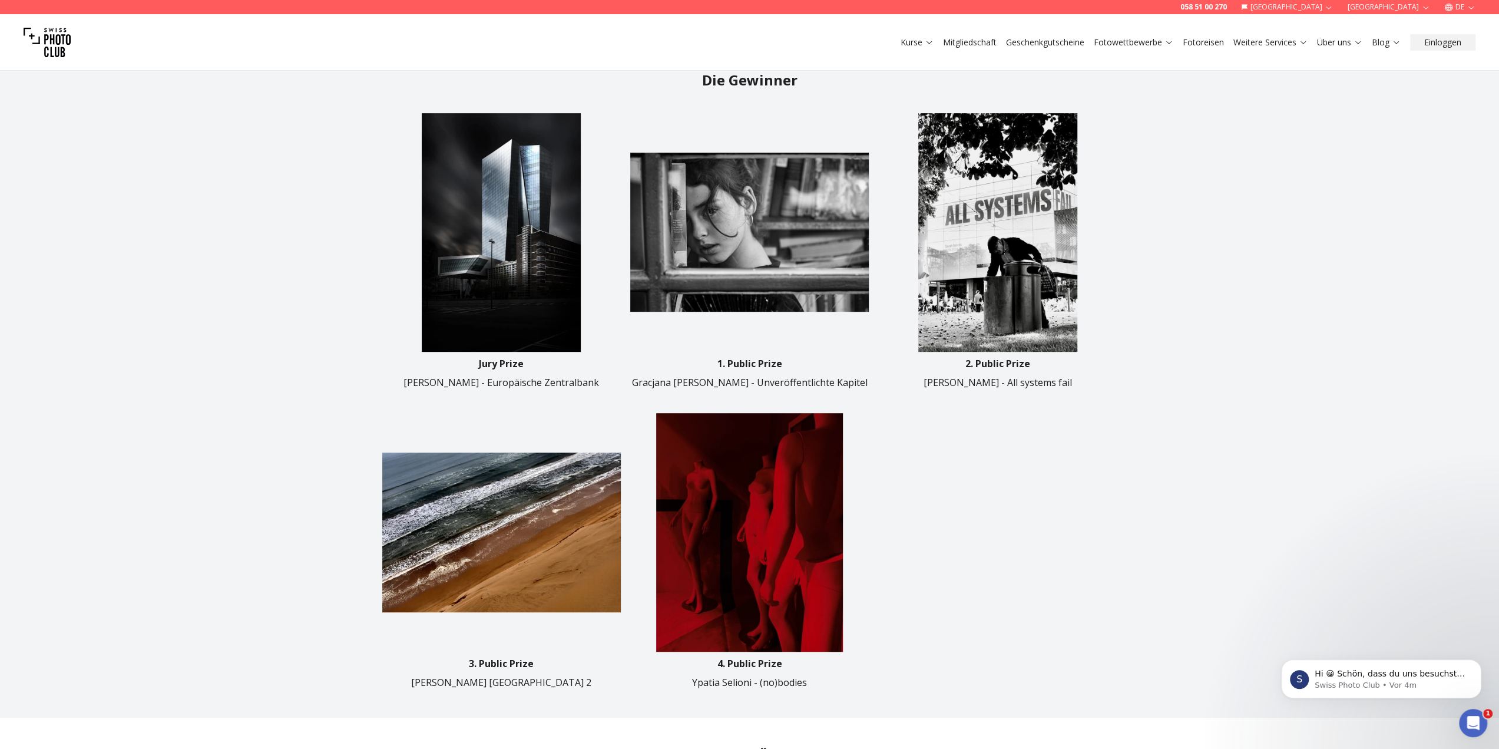
scroll to position [412, 0]
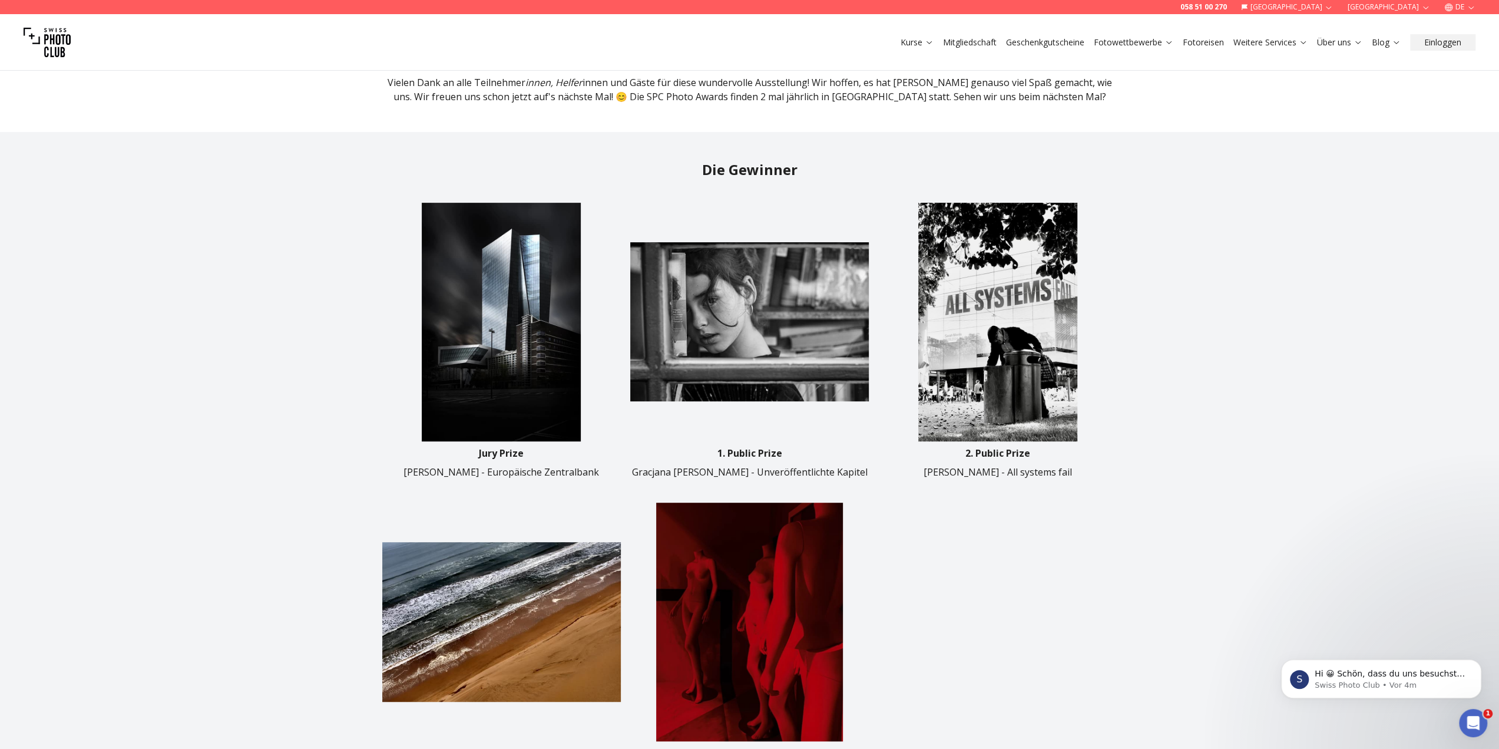
click at [749, 345] on img at bounding box center [749, 322] width 239 height 239
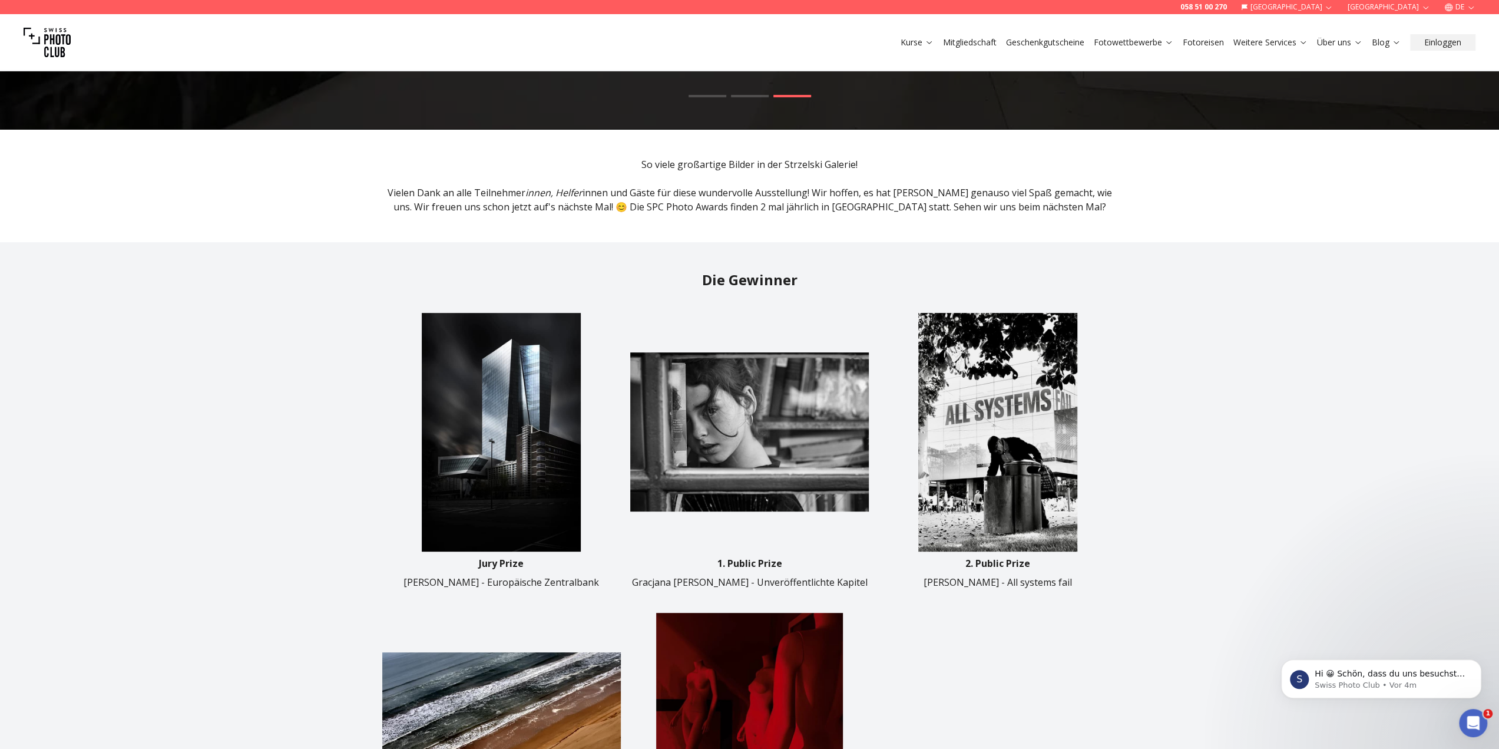
scroll to position [0, 0]
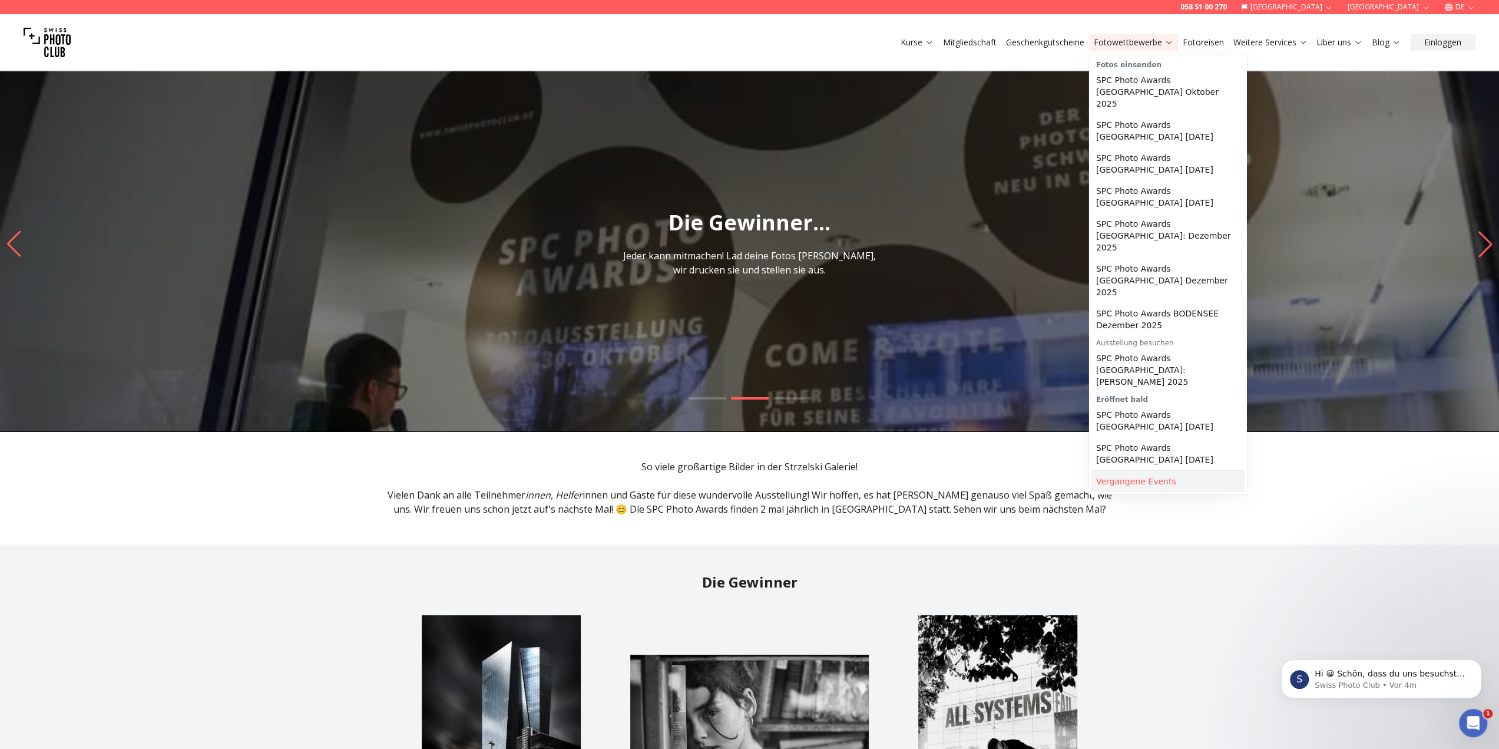
click at [1121, 471] on link "Vergangene Events" at bounding box center [1168, 481] width 153 height 21
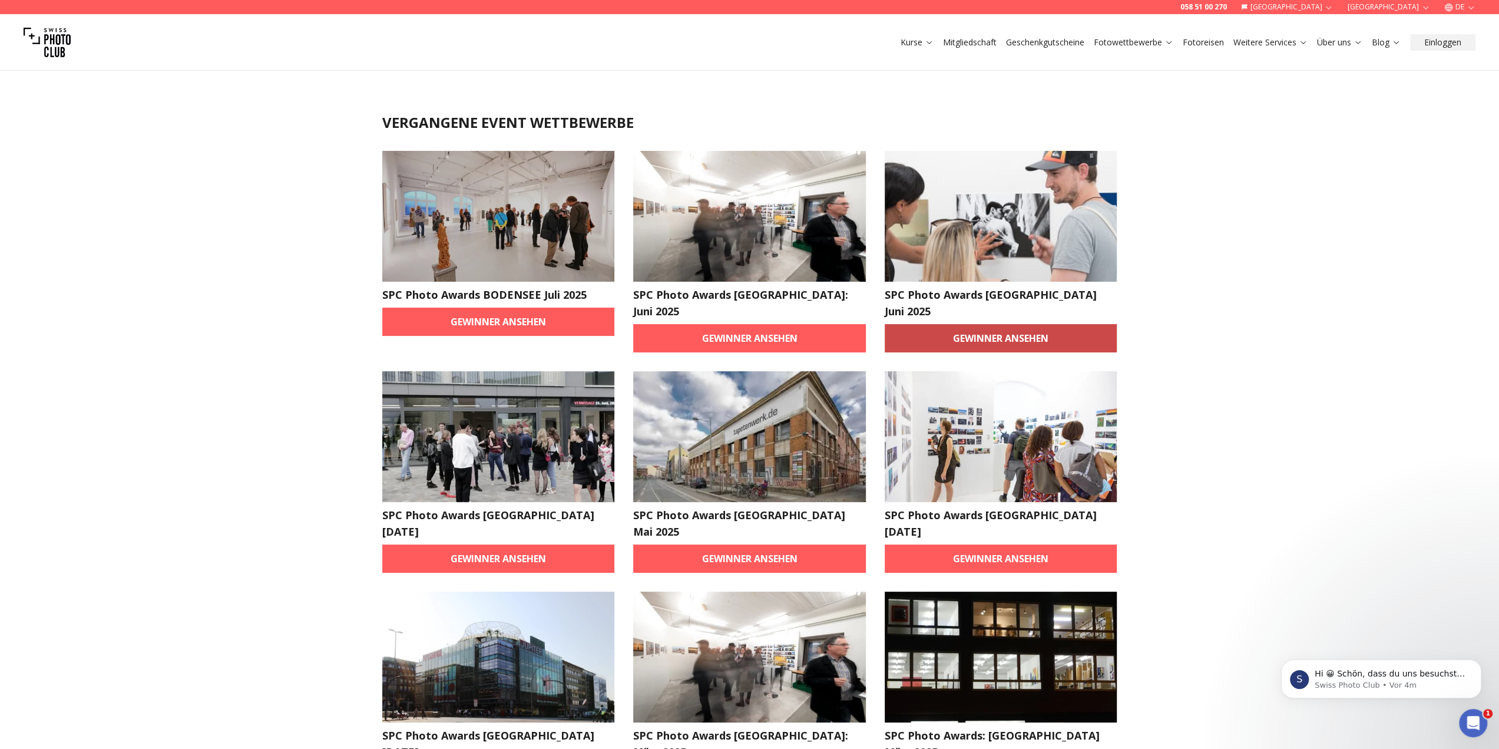
click at [1016, 325] on link "Gewinner ansehen" at bounding box center [1001, 338] width 233 height 28
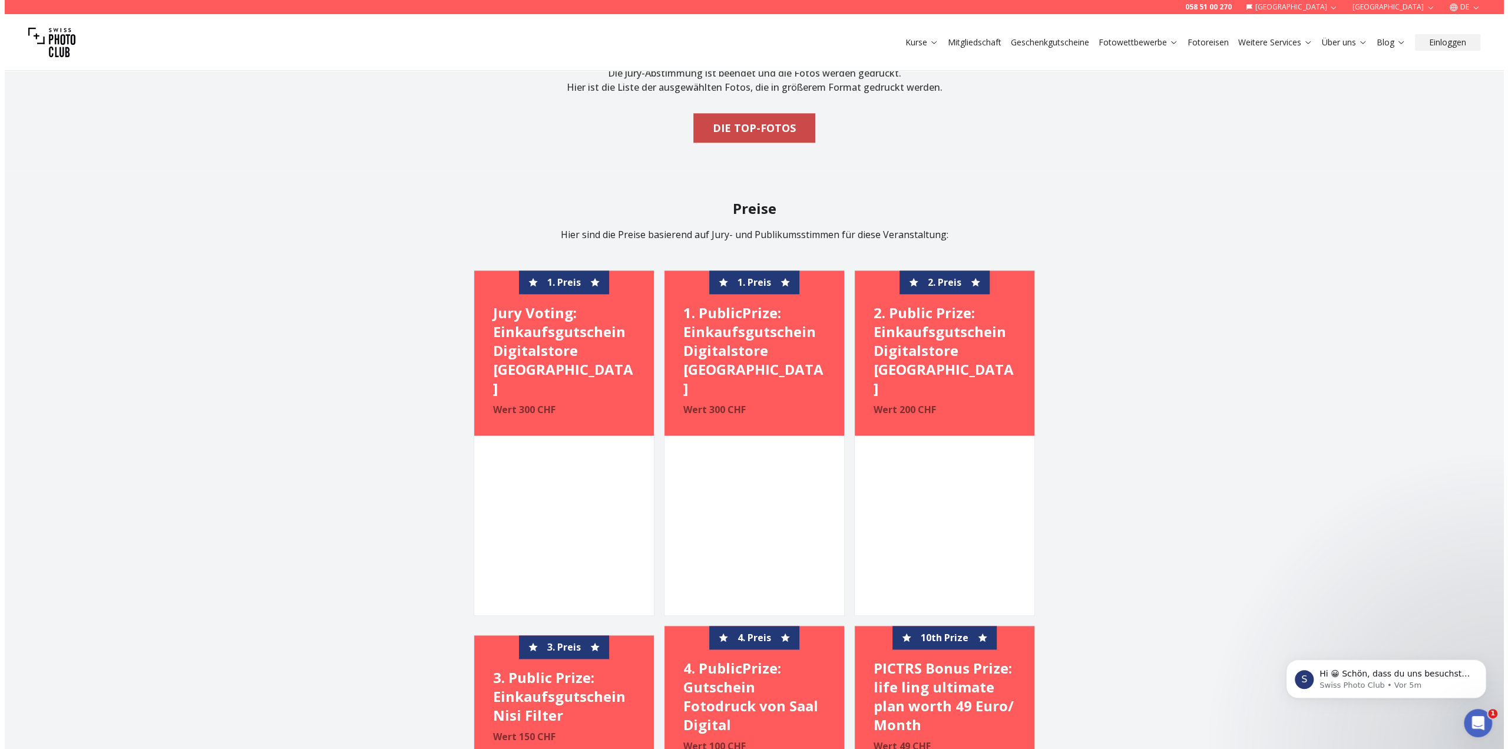
scroll to position [1296, 0]
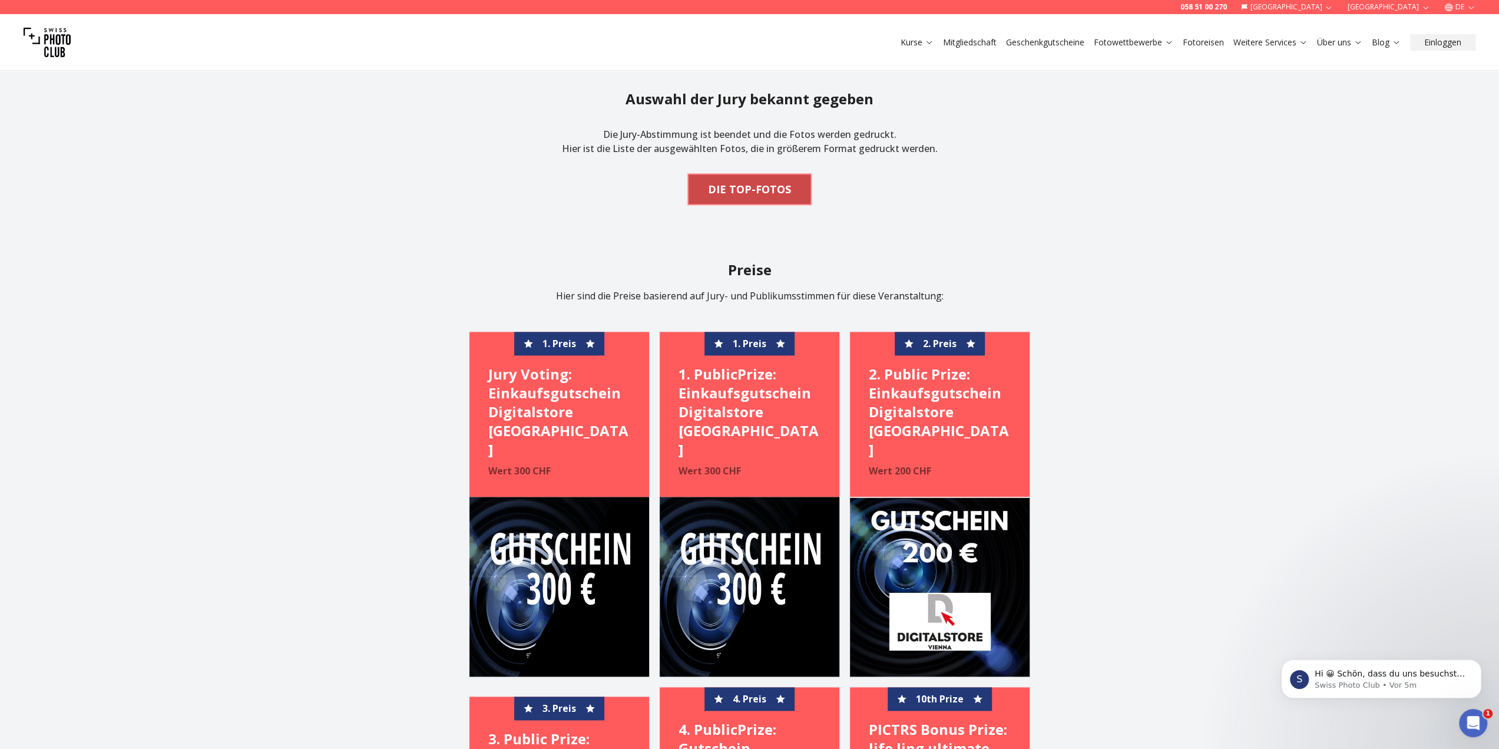
click at [766, 193] on b "DIE TOP-FOTOS" at bounding box center [749, 189] width 83 height 16
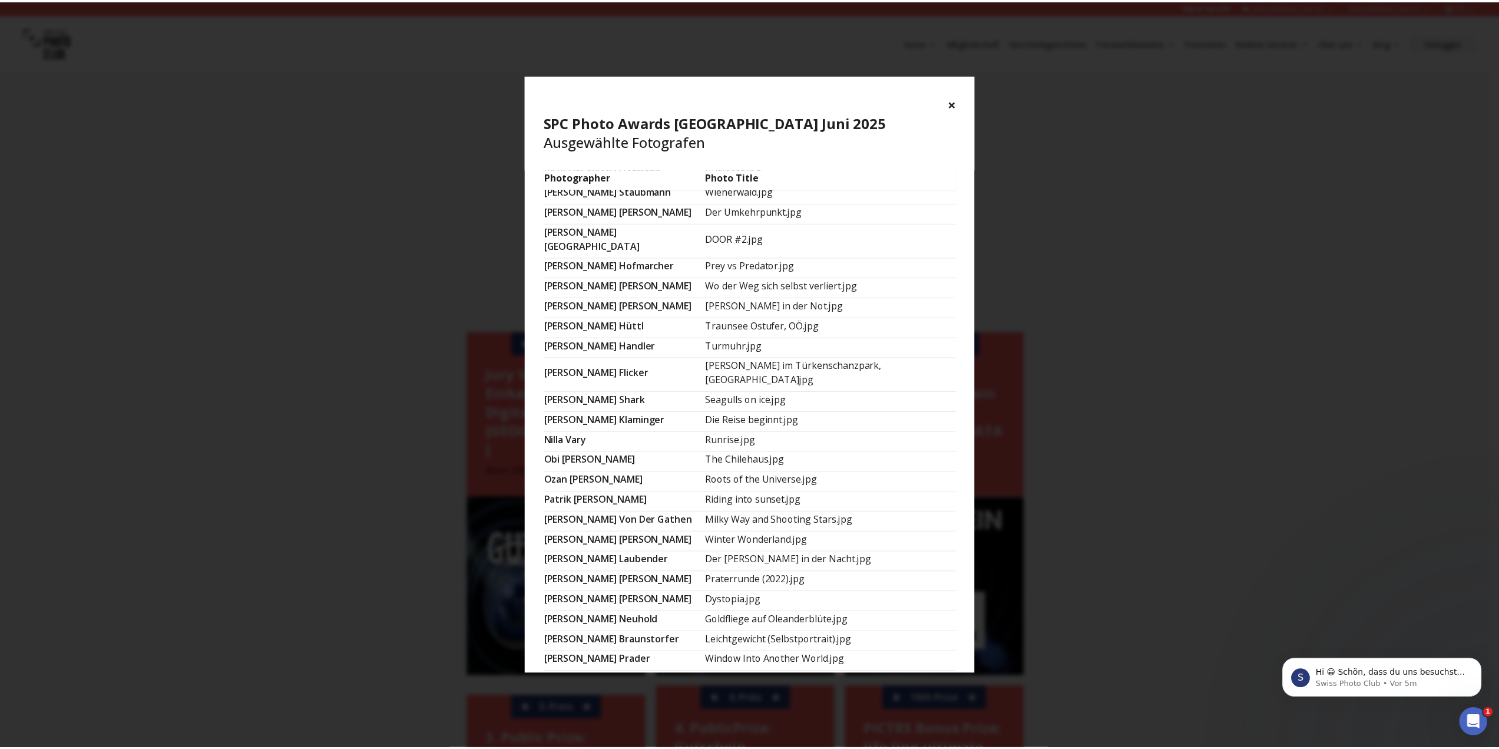
scroll to position [526, 0]
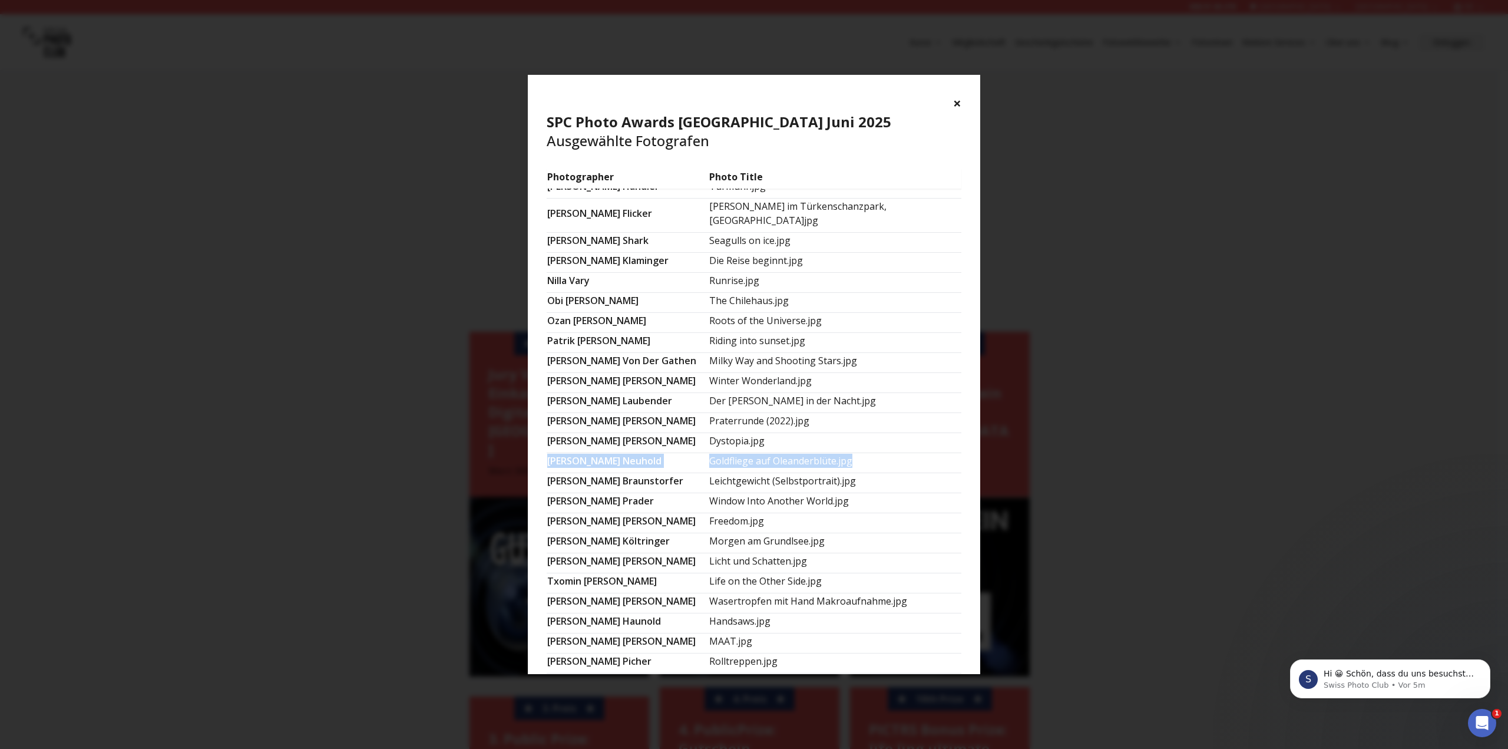
drag, startPoint x: 549, startPoint y: 425, endPoint x: 854, endPoint y: 432, distance: 304.7
click at [854, 453] on tr "[PERSON_NAME] Goldfliege auf Oleanderblüte.jpg" at bounding box center [754, 463] width 415 height 20
click at [954, 101] on button "×" at bounding box center [957, 103] width 8 height 19
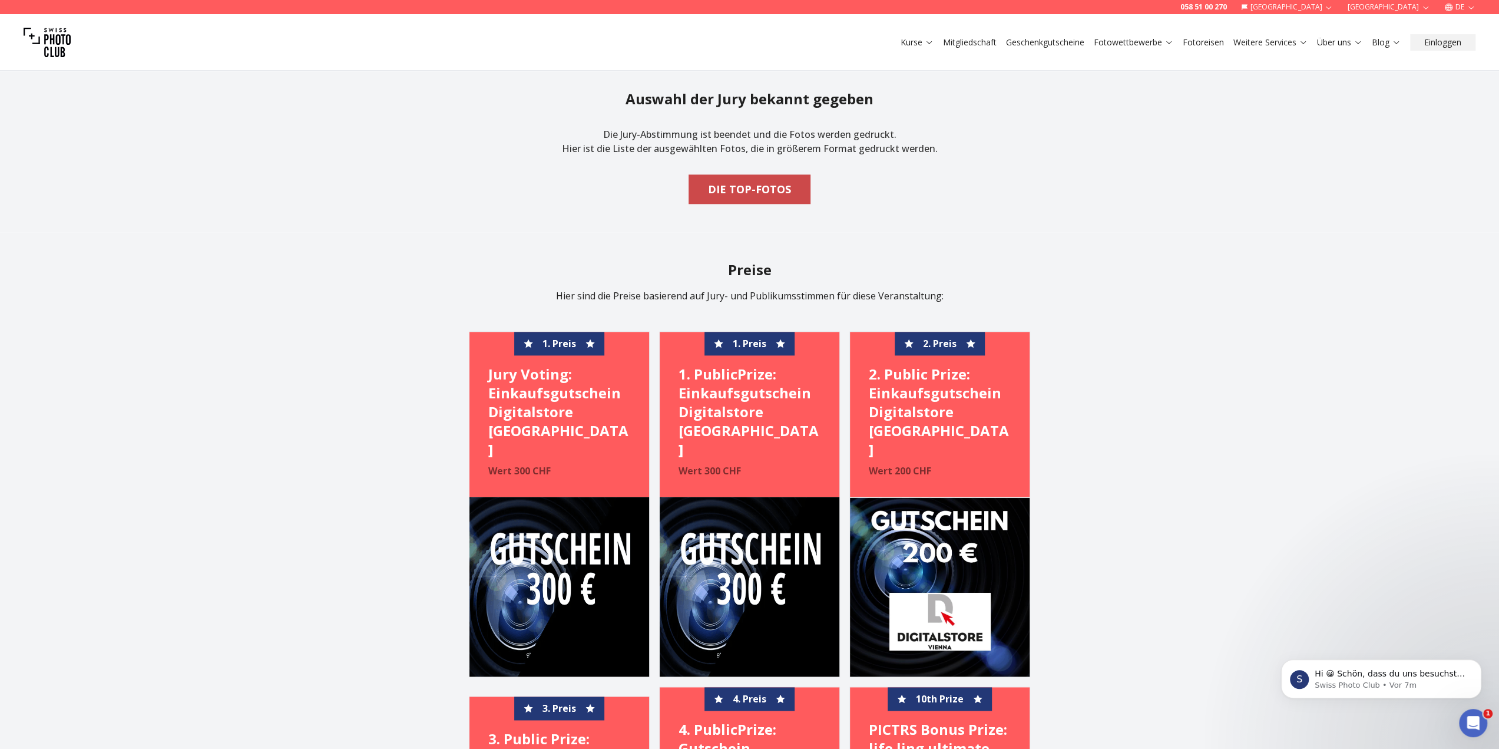
drag, startPoint x: 790, startPoint y: 206, endPoint x: 791, endPoint y: 194, distance: 11.8
